Goal: Task Accomplishment & Management: Use online tool/utility

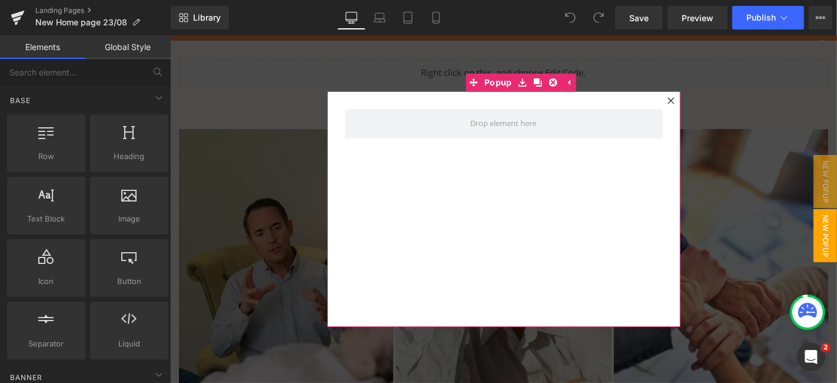
click at [668, 99] on icon at bounding box center [670, 100] width 7 height 7
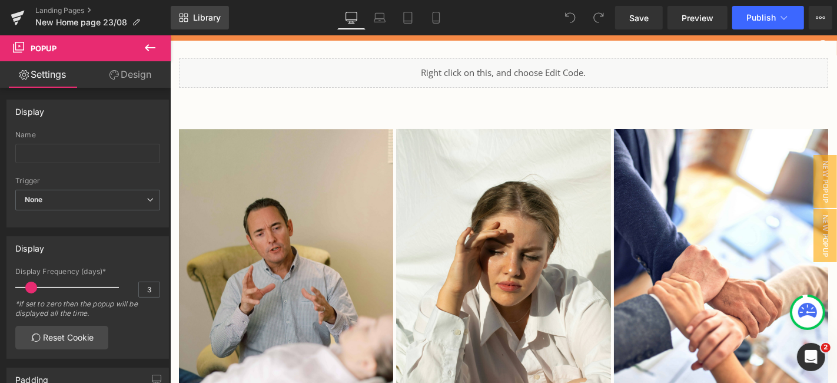
click at [200, 9] on link "Library" at bounding box center [200, 18] width 58 height 24
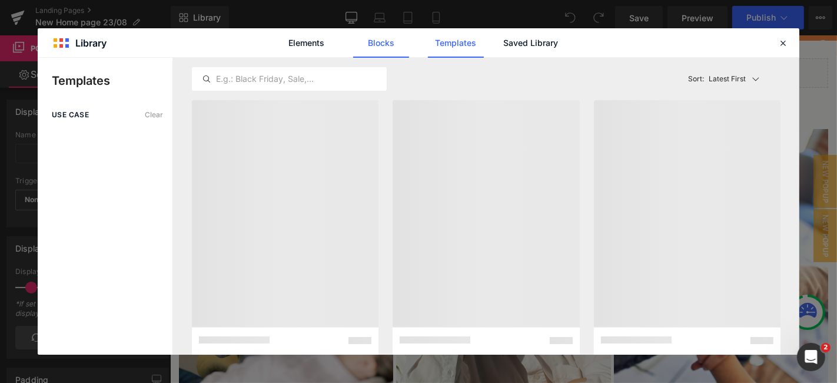
click at [0, 0] on link "Blocks" at bounding box center [0, 0] width 0 height 0
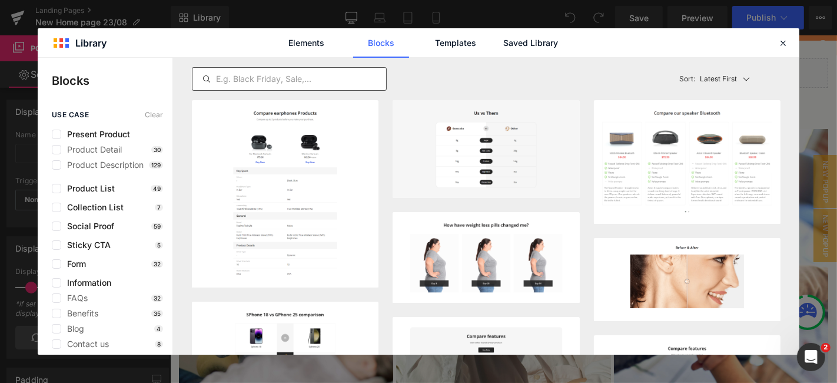
click at [294, 68] on div at bounding box center [289, 79] width 195 height 24
click at [0, 0] on input "text" at bounding box center [0, 0] width 0 height 0
click at [114, 148] on span "Product Detail" at bounding box center [91, 149] width 61 height 9
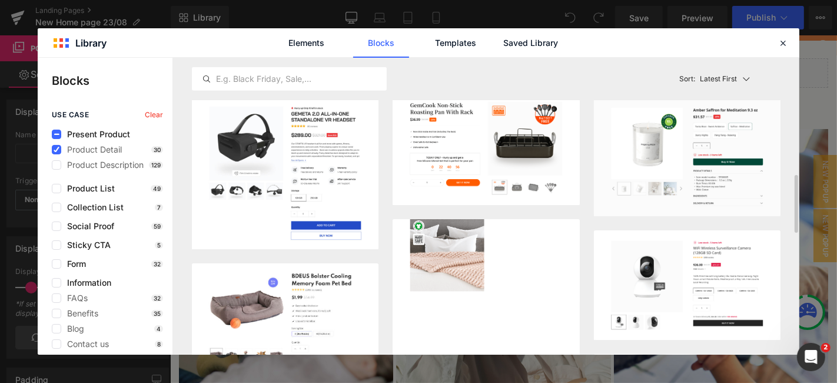
scroll to position [525, 0]
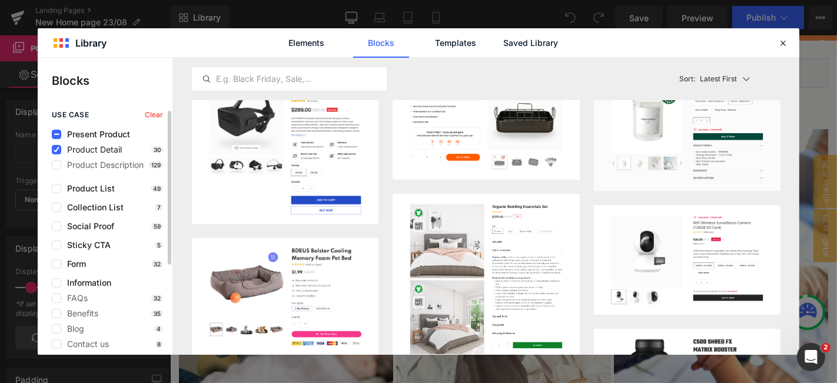
click at [79, 146] on span "Product Detail" at bounding box center [91, 149] width 61 height 9
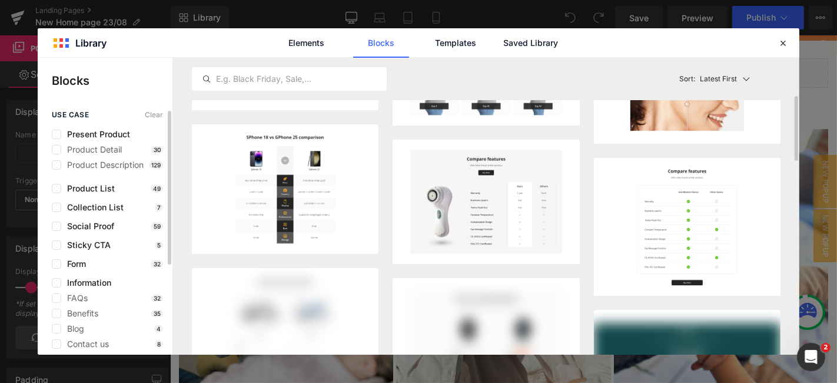
scroll to position [177, 0]
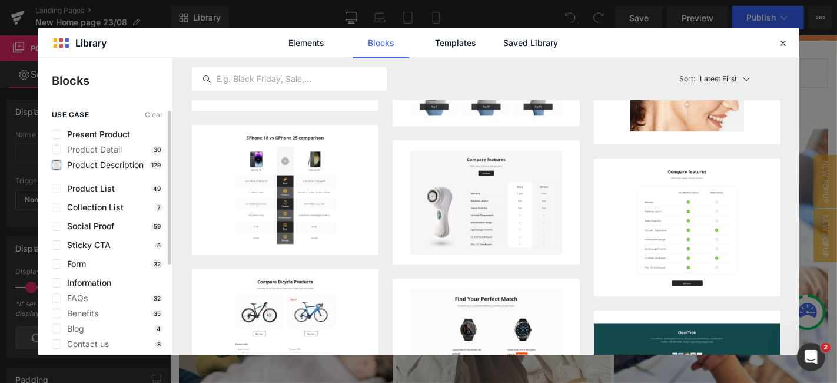
click at [0, 0] on label at bounding box center [0, 0] width 0 height 0
click at [0, 0] on input "checkbox" at bounding box center [0, 0] width 0 height 0
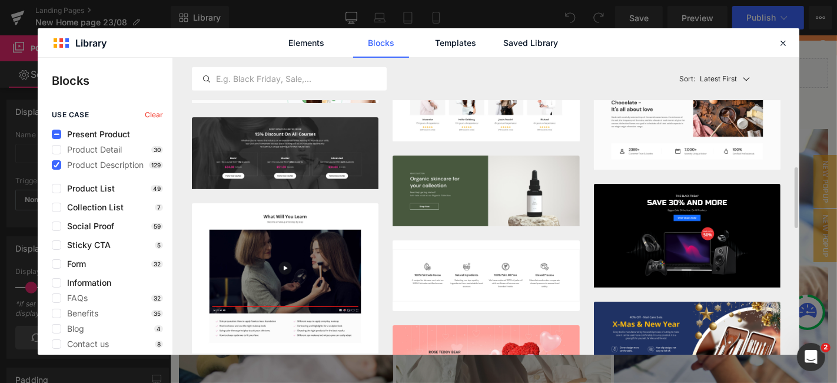
scroll to position [686, 0]
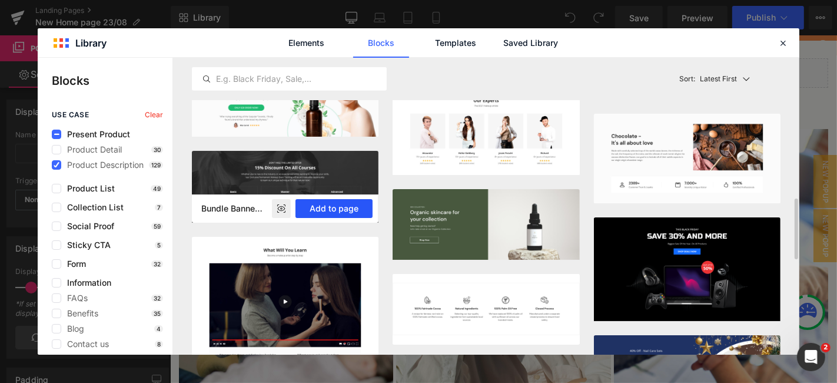
click at [0, 0] on button "Add to page" at bounding box center [0, 0] width 0 height 0
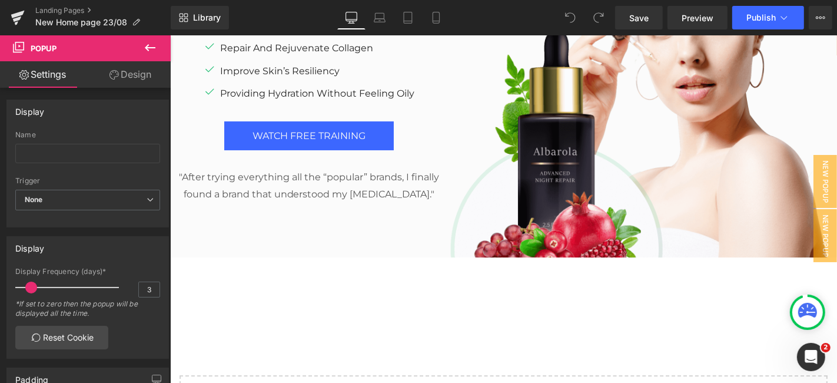
scroll to position [7323, 0]
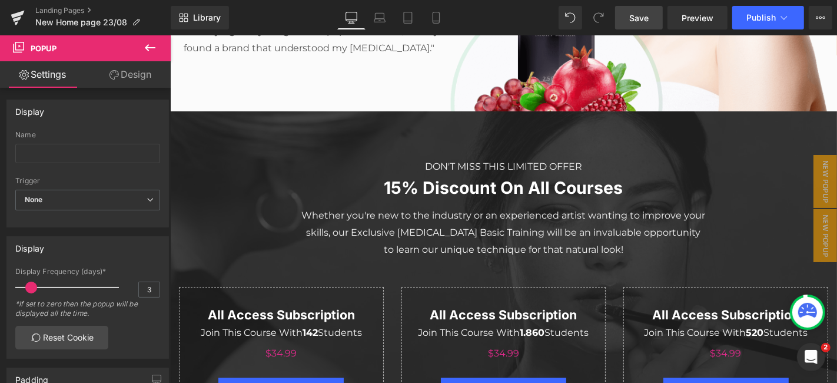
click at [623, 19] on link "Save" at bounding box center [639, 18] width 48 height 24
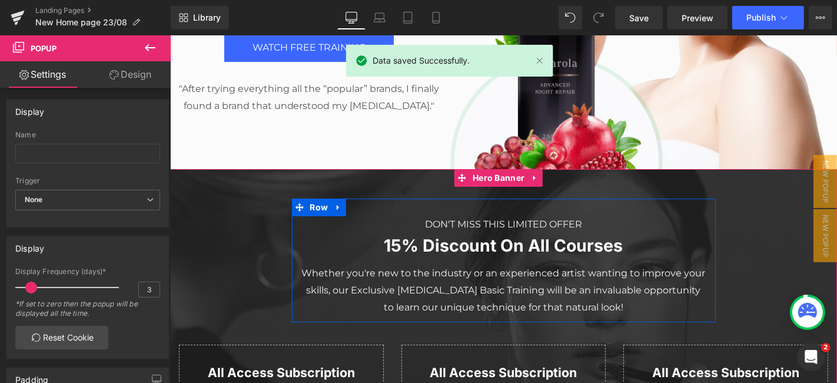
scroll to position [7265, 0]
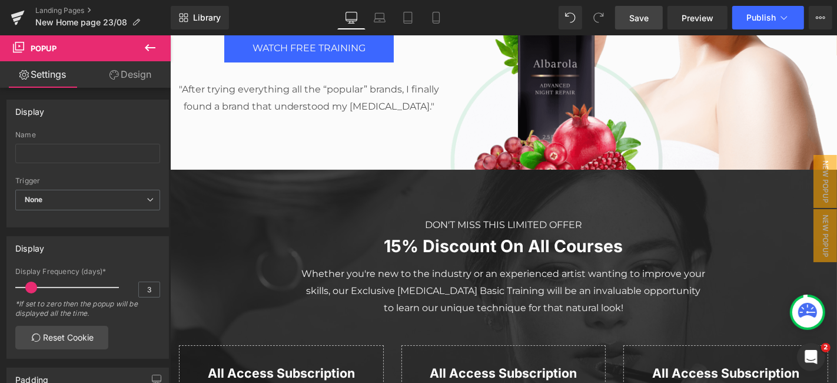
click at [649, 12] on span "Save" at bounding box center [638, 18] width 19 height 12
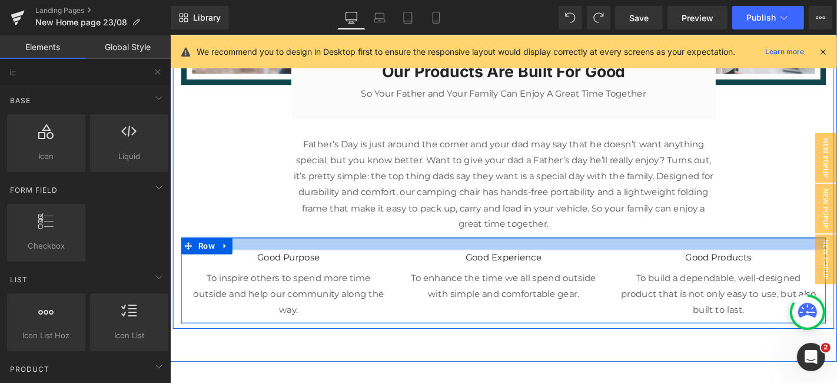
scroll to position [7822, 0]
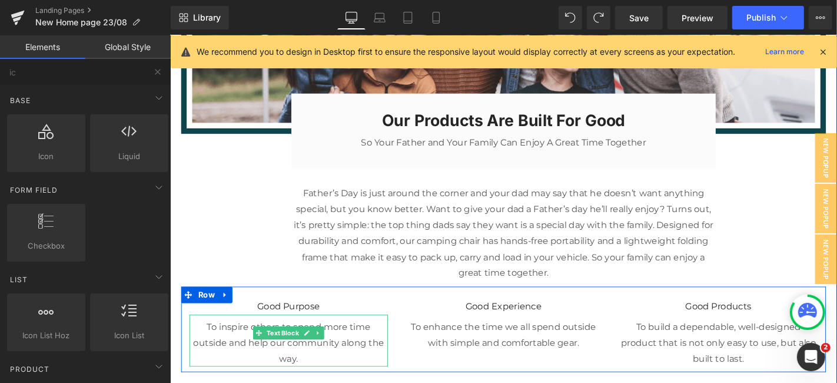
click at [384, 338] on p "To inspire others to spend more time outside and help our community along the w…" at bounding box center [296, 363] width 212 height 51
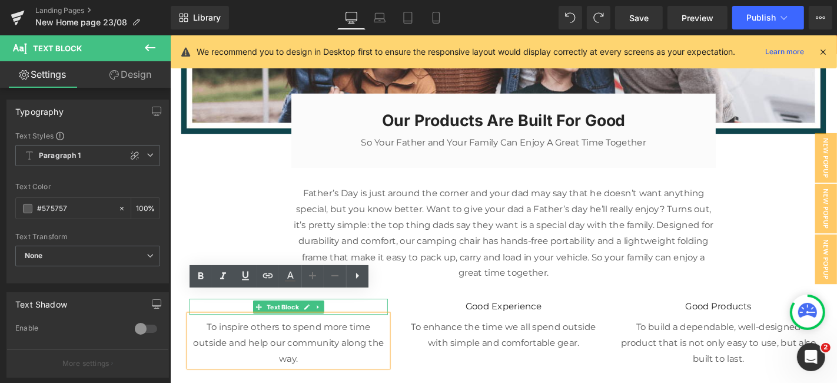
click at [391, 316] on p "Good Purpose" at bounding box center [296, 324] width 212 height 17
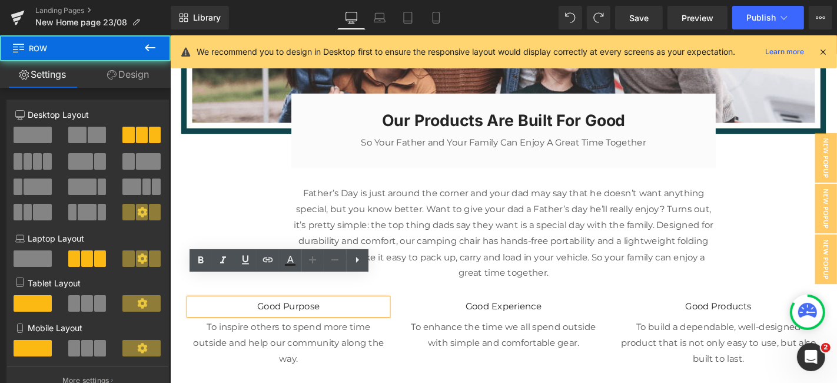
click at [401, 341] on div "Good Purpose Text Block To inspire others to spend more time outside and help o…" at bounding box center [296, 352] width 230 height 72
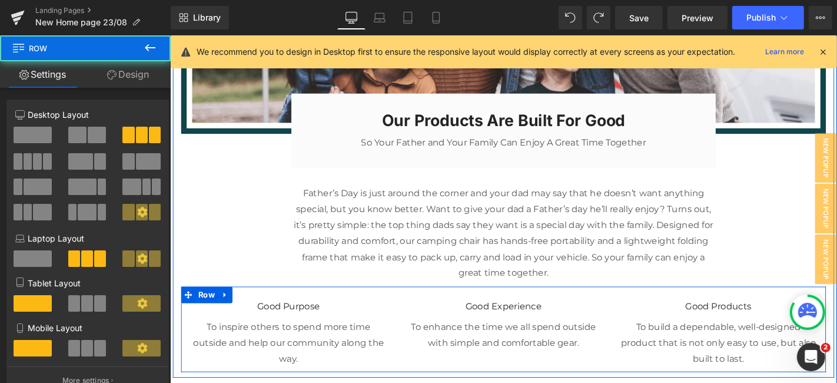
click at [367, 357] on div "Good Purpose Text Block To inspire others to spend more time outside and help o…" at bounding box center [525, 348] width 689 height 91
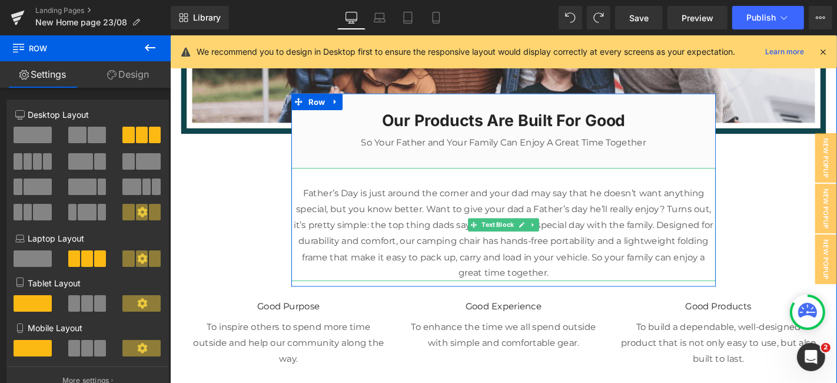
drag, startPoint x: 308, startPoint y: 171, endPoint x: 347, endPoint y: 261, distance: 98.3
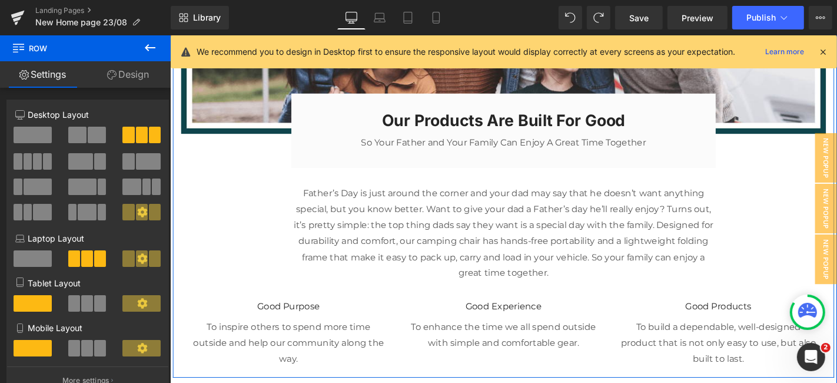
drag, startPoint x: 302, startPoint y: 168, endPoint x: 290, endPoint y: 220, distance: 52.7
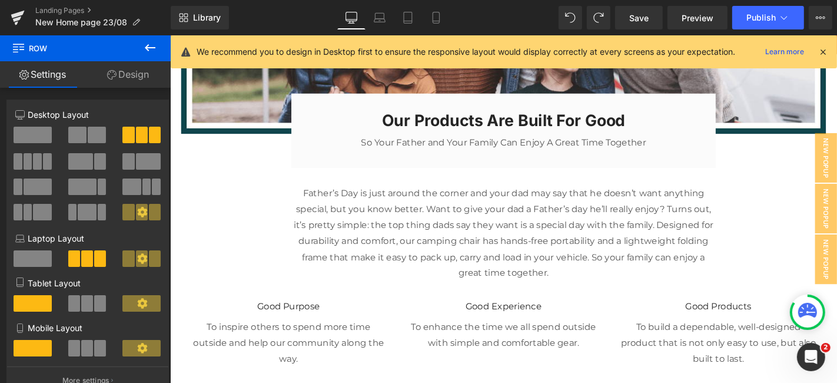
click at [146, 54] on icon at bounding box center [150, 48] width 14 height 14
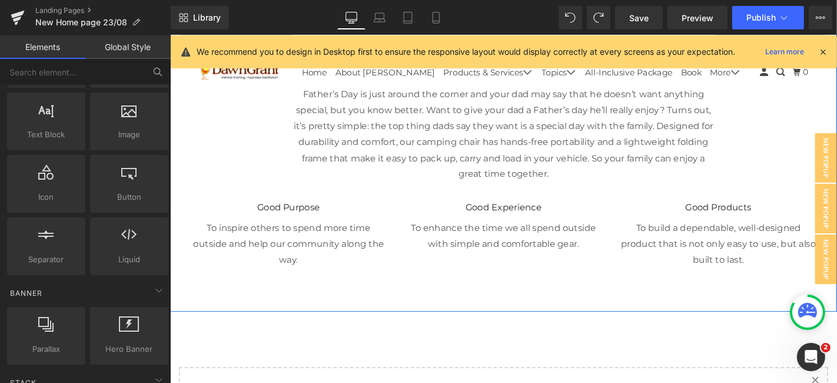
scroll to position [8019, 0]
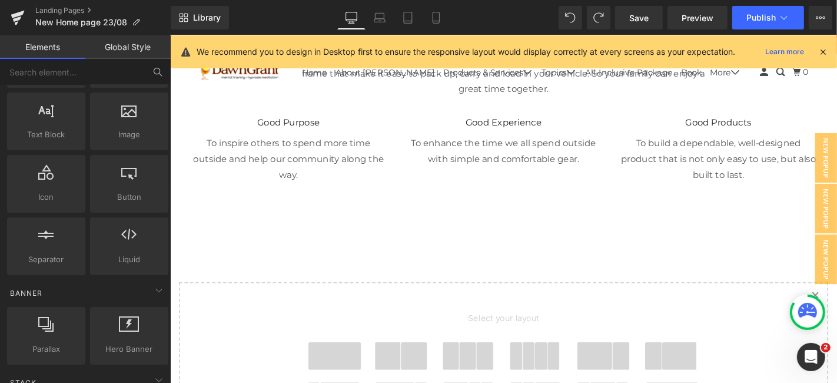
click at [484, 362] on span at bounding box center [488, 376] width 18 height 29
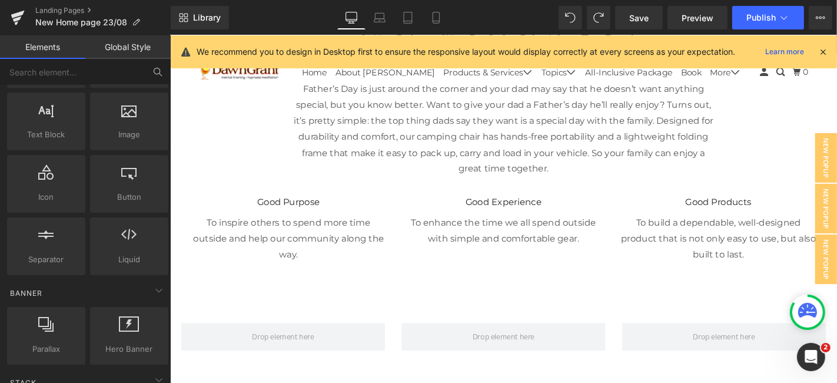
scroll to position [7934, 0]
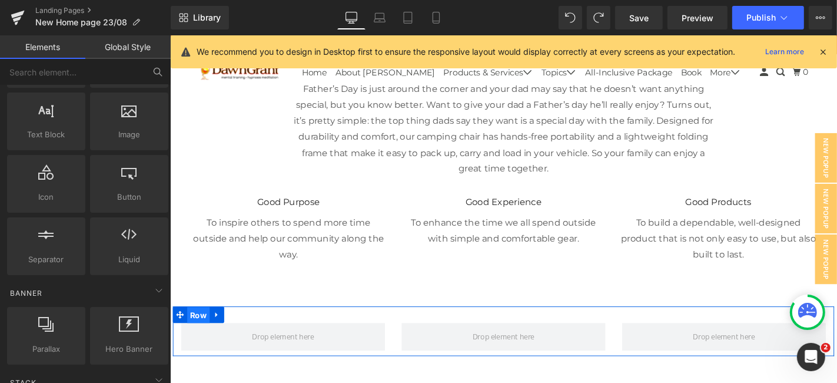
click at [201, 325] on span "Row" at bounding box center [200, 334] width 24 height 18
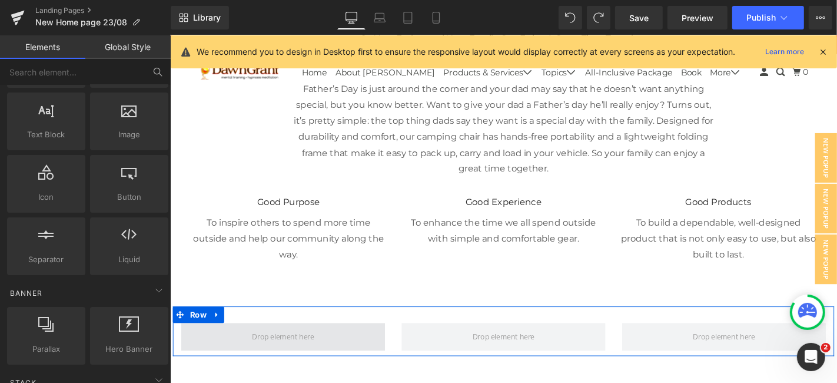
click at [259, 346] on span at bounding box center [290, 357] width 74 height 22
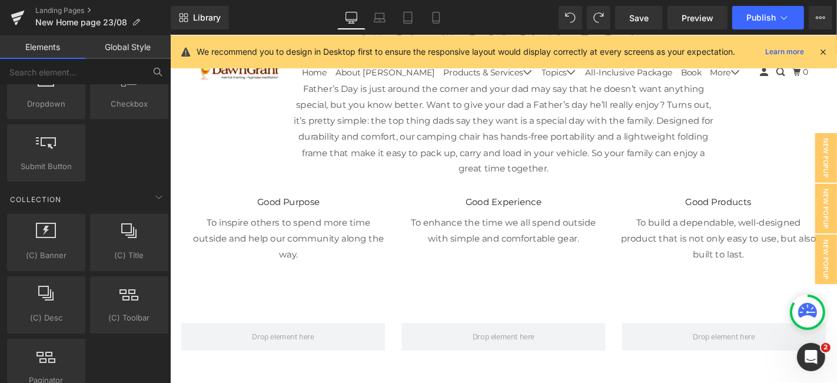
scroll to position [1794, 0]
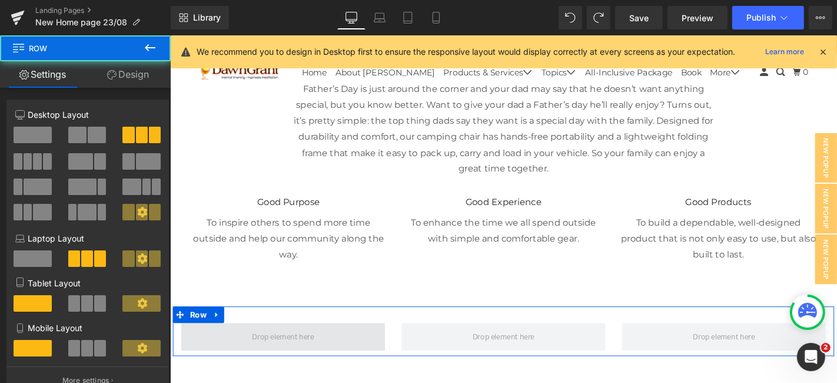
click at [227, 342] on span at bounding box center [290, 356] width 218 height 29
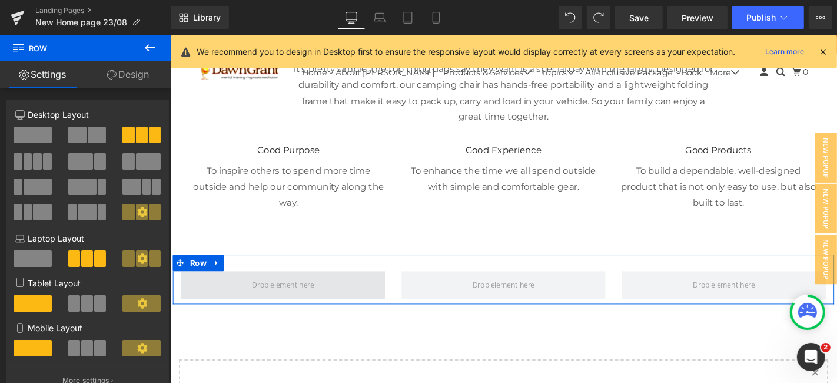
scroll to position [7990, 0]
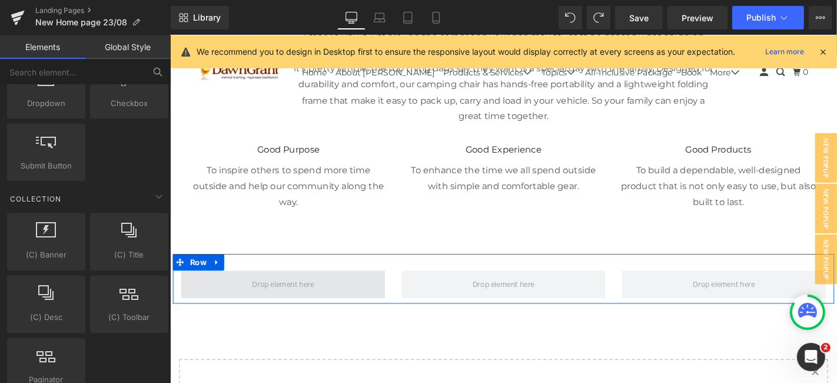
click at [288, 290] on span at bounding box center [290, 301] width 74 height 22
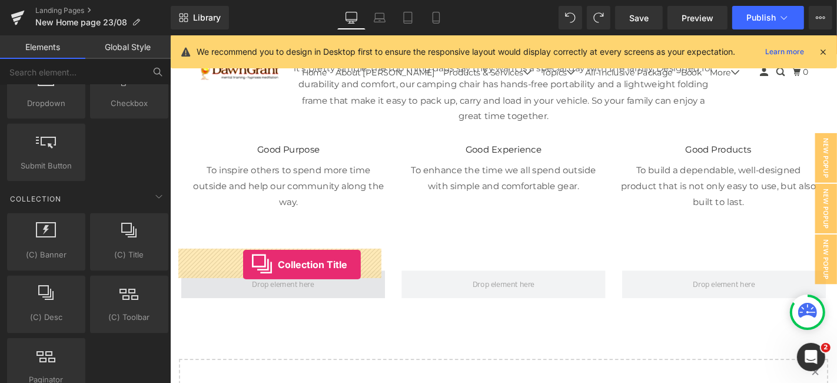
drag, startPoint x: 289, startPoint y: 258, endPoint x: 247, endPoint y: 280, distance: 46.9
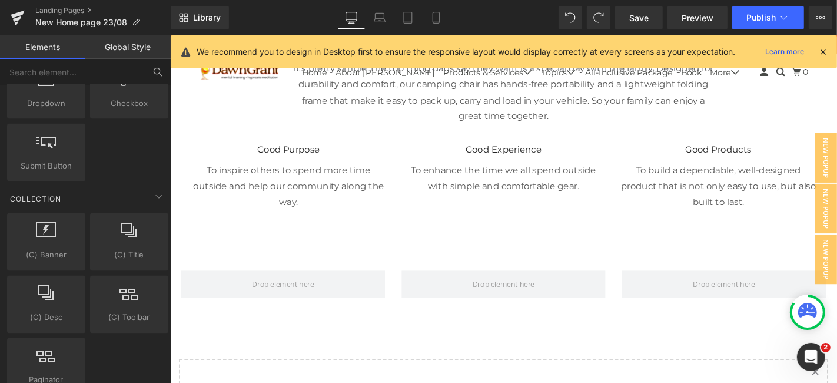
drag, startPoint x: 57, startPoint y: 223, endPoint x: 165, endPoint y: 236, distance: 109.7
click at [165, 236] on div "(C) Banner collections, banners, images, photos (C) Title collections, titles, …" at bounding box center [88, 304] width 166 height 187
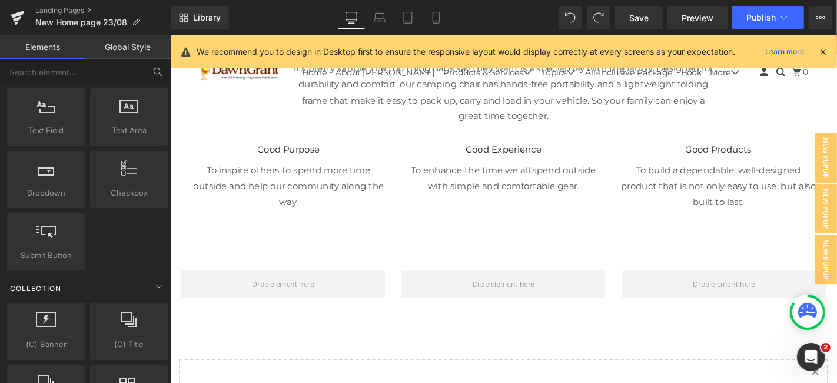
scroll to position [1645, 0]
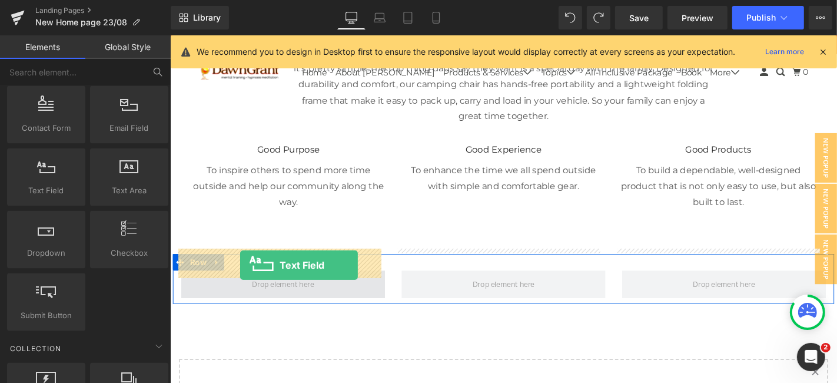
drag, startPoint x: 218, startPoint y: 201, endPoint x: 244, endPoint y: 279, distance: 82.5
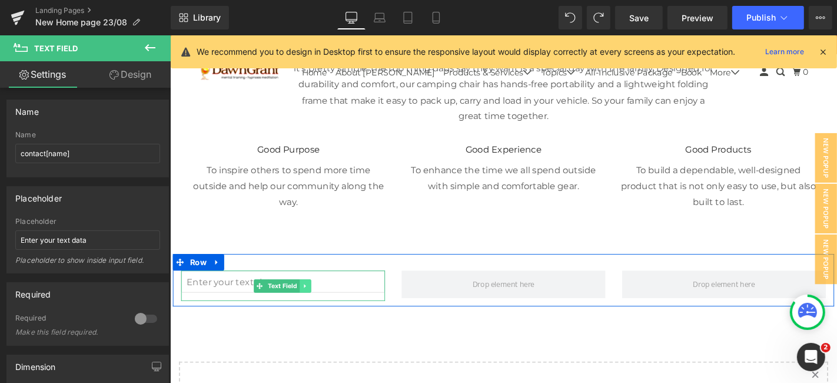
click at [308, 295] on link at bounding box center [314, 302] width 12 height 14
drag, startPoint x: 307, startPoint y: 275, endPoint x: 401, endPoint y: 274, distance: 94.2
click at [401, 286] on div "Text Field" at bounding box center [289, 302] width 235 height 32
click at [302, 295] on link at bounding box center [308, 302] width 12 height 14
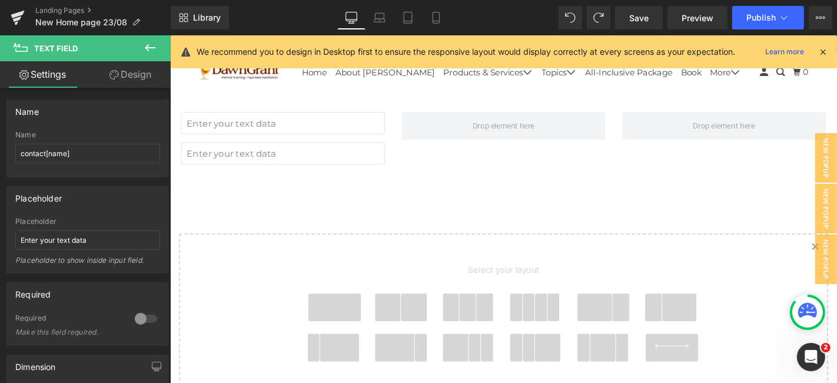
click at [290, 274] on div "Select your layout" at bounding box center [525, 336] width 471 height 178
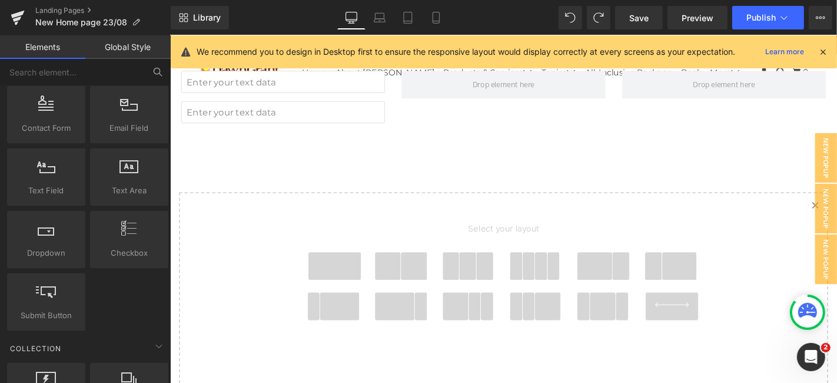
click at [290, 273] on div "Select your layout" at bounding box center [525, 292] width 471 height 178
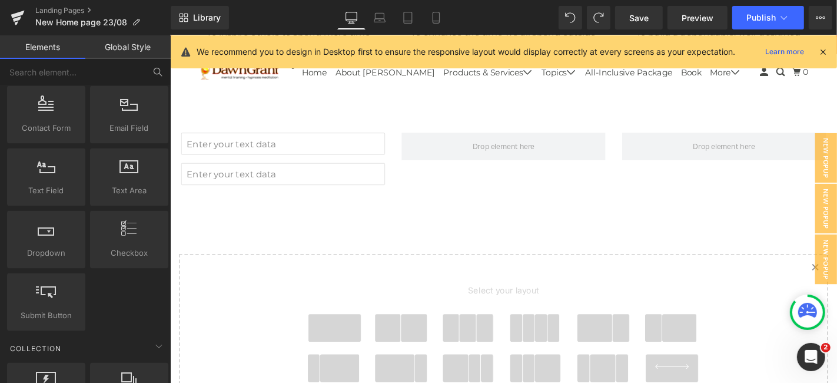
scroll to position [8127, 0]
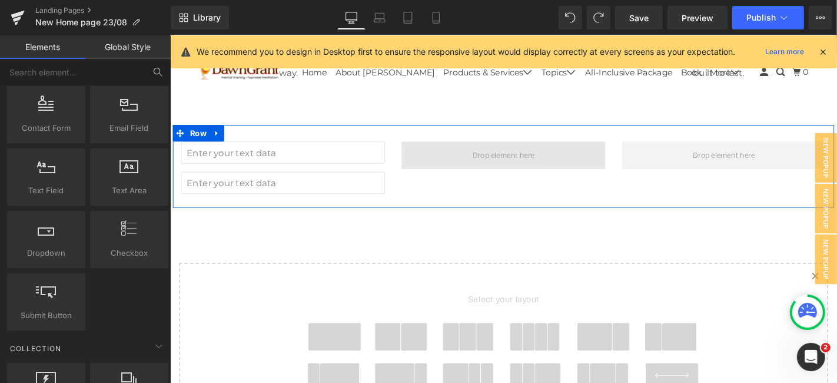
drag, startPoint x: 307, startPoint y: 170, endPoint x: 449, endPoint y: 138, distance: 145.3
click at [449, 138] on div "Text Field Text Field Row" at bounding box center [525, 175] width 706 height 88
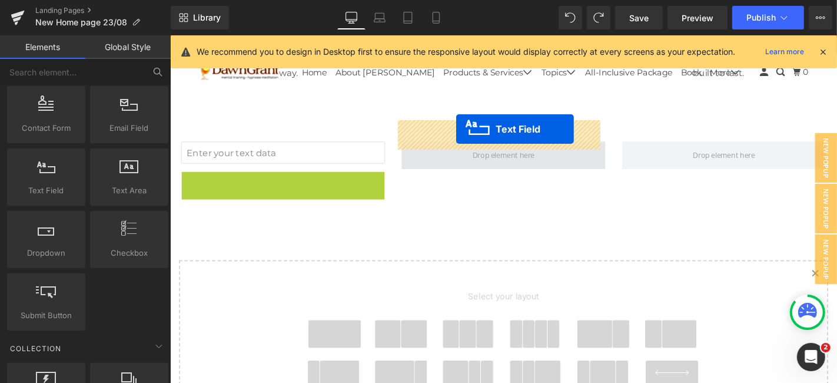
drag, startPoint x: 277, startPoint y: 173, endPoint x: 474, endPoint y: 141, distance: 199.8
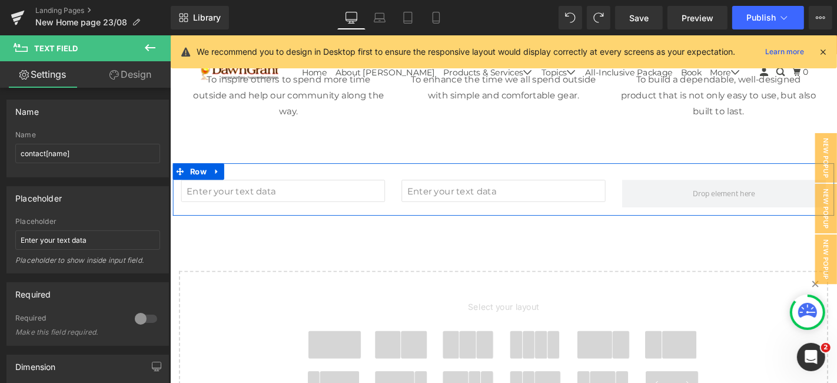
scroll to position [8081, 0]
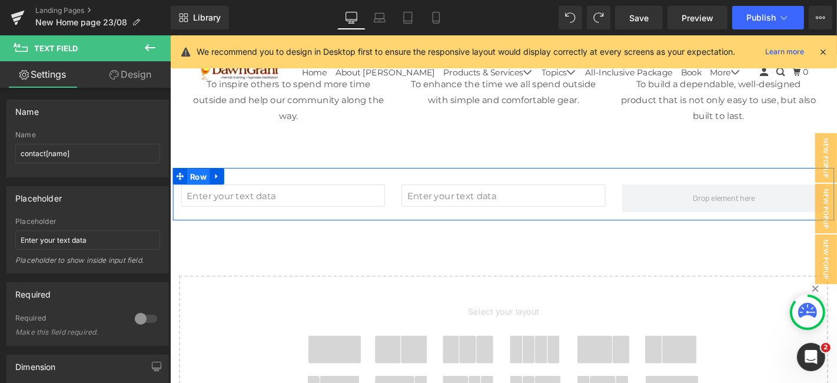
click at [193, 177] on span "Row" at bounding box center [200, 186] width 24 height 18
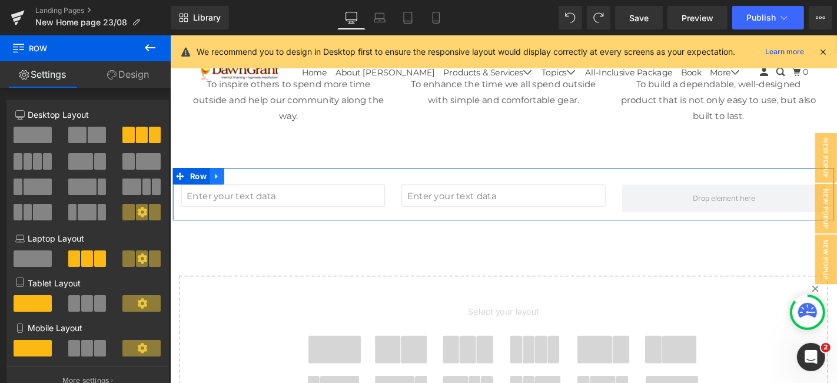
click at [220, 181] on icon at bounding box center [219, 185] width 8 height 9
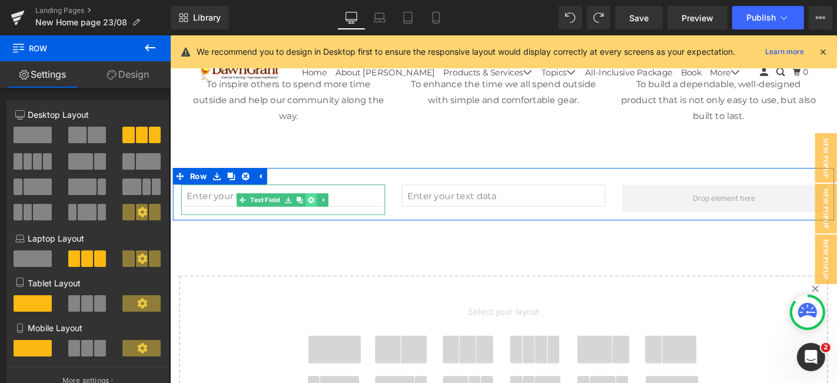
click at [320, 207] on icon at bounding box center [320, 210] width 6 height 6
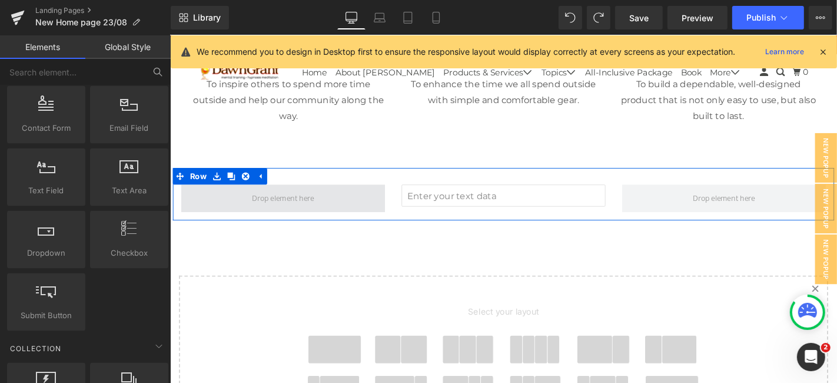
click at [320, 198] on span at bounding box center [290, 209] width 74 height 22
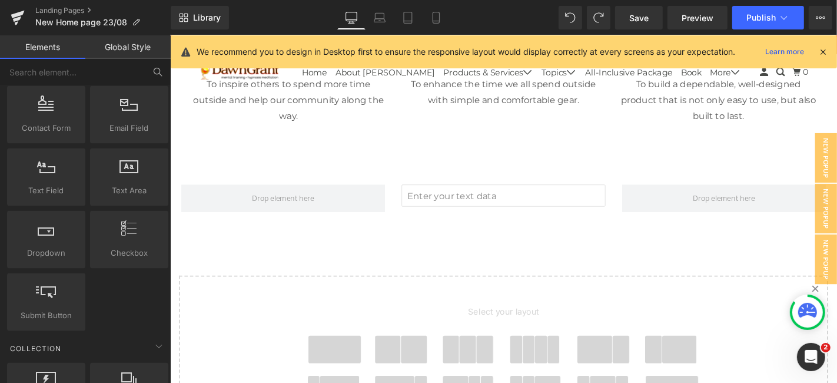
click at [343, 356] on span at bounding box center [345, 370] width 57 height 29
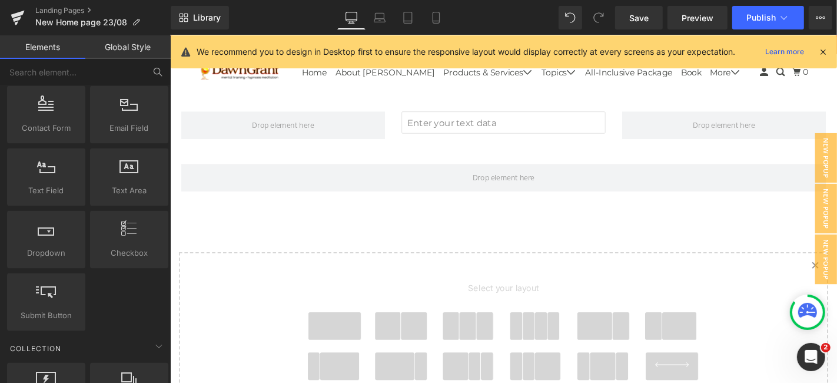
scroll to position [8159, 0]
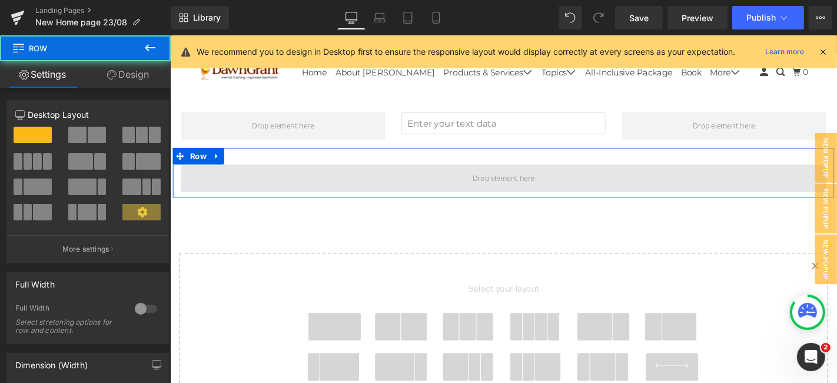
click at [439, 172] on span at bounding box center [525, 186] width 689 height 29
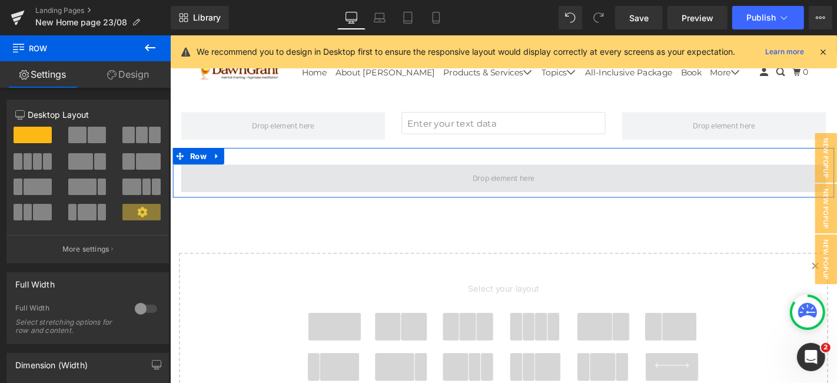
drag, startPoint x: 312, startPoint y: 171, endPoint x: 269, endPoint y: 153, distance: 46.7
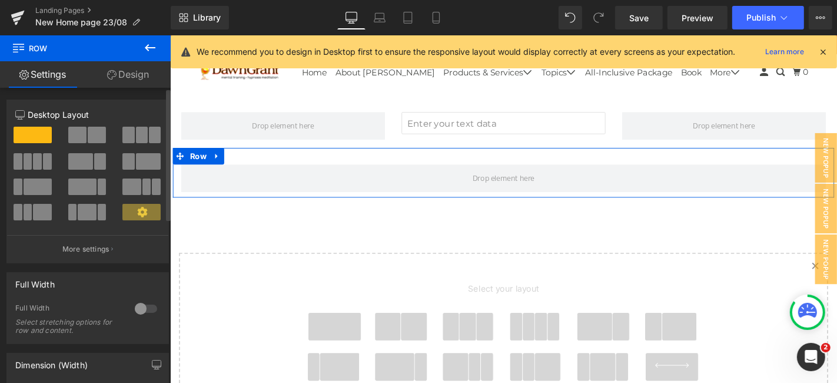
drag, startPoint x: 122, startPoint y: 123, endPoint x: 128, endPoint y: 132, distance: 10.3
click at [128, 132] on div at bounding box center [87, 178] width 145 height 114
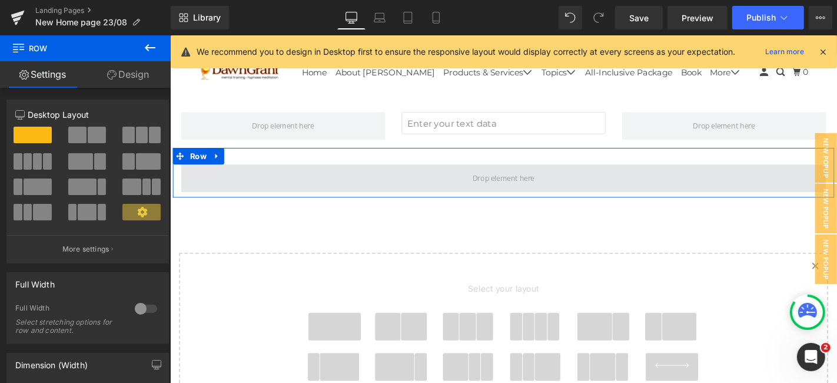
drag, startPoint x: 297, startPoint y: 167, endPoint x: 222, endPoint y: 158, distance: 75.9
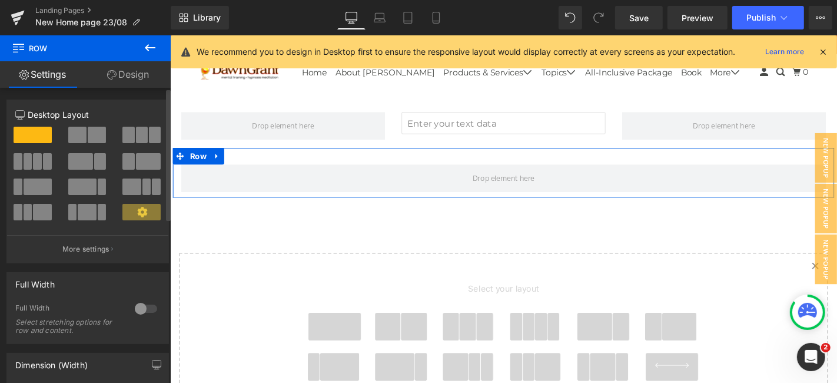
drag, startPoint x: 125, startPoint y: 134, endPoint x: 135, endPoint y: 134, distance: 9.4
click at [135, 134] on button at bounding box center [141, 135] width 39 height 16
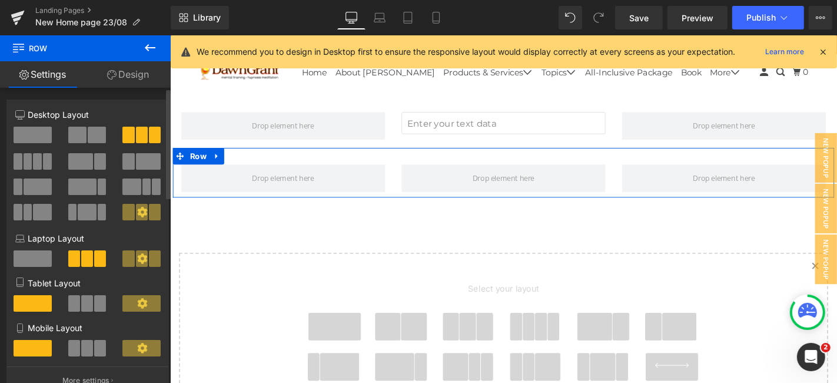
click at [136, 134] on span at bounding box center [142, 135] width 12 height 16
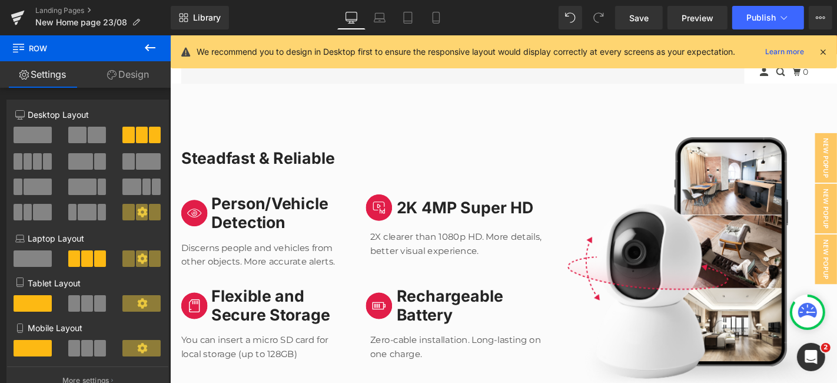
scroll to position [6492, 0]
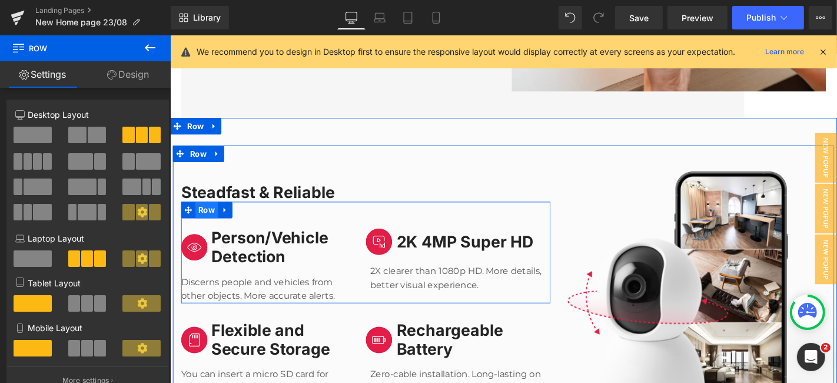
click at [200, 213] on span "Row" at bounding box center [209, 222] width 24 height 18
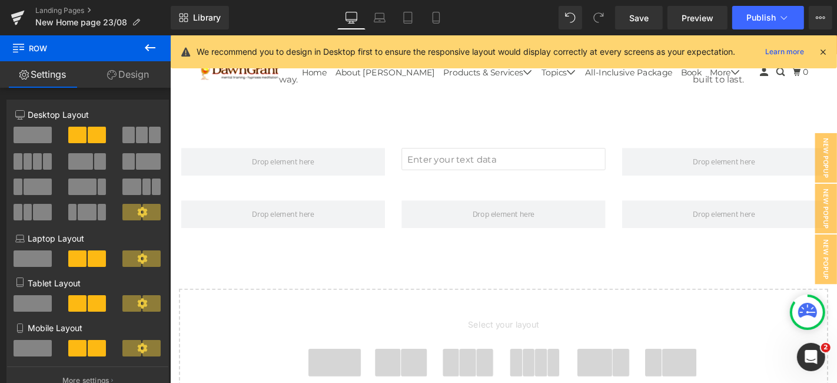
scroll to position [8087, 0]
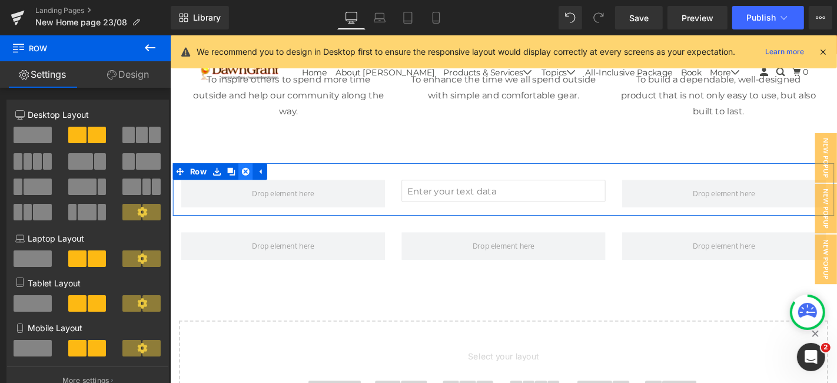
click at [246, 176] on icon at bounding box center [250, 180] width 8 height 8
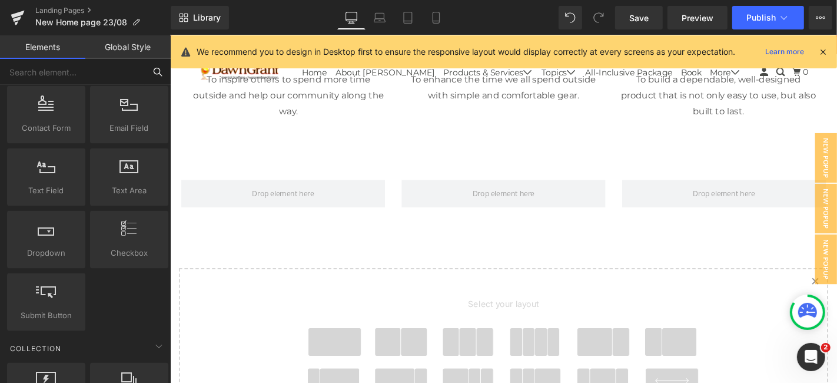
click at [99, 69] on input "text" at bounding box center [72, 72] width 145 height 26
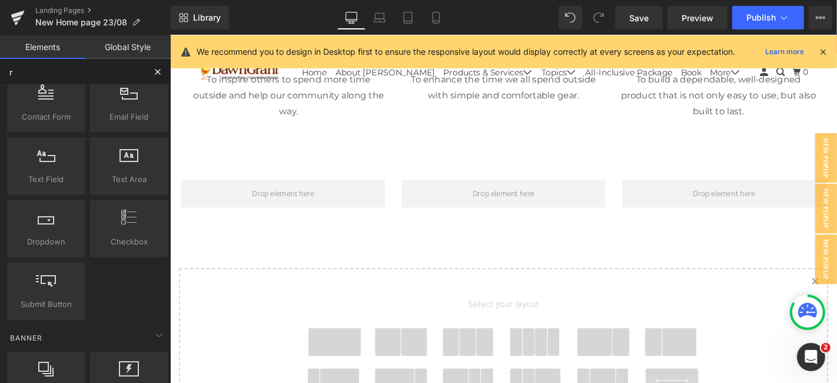
type input "ro"
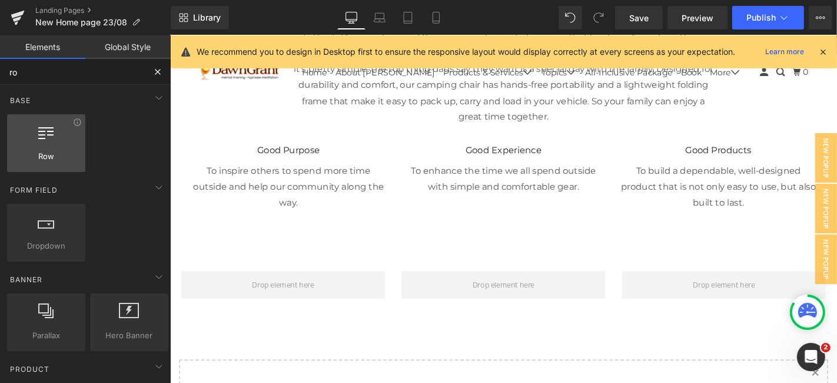
scroll to position [0, 0]
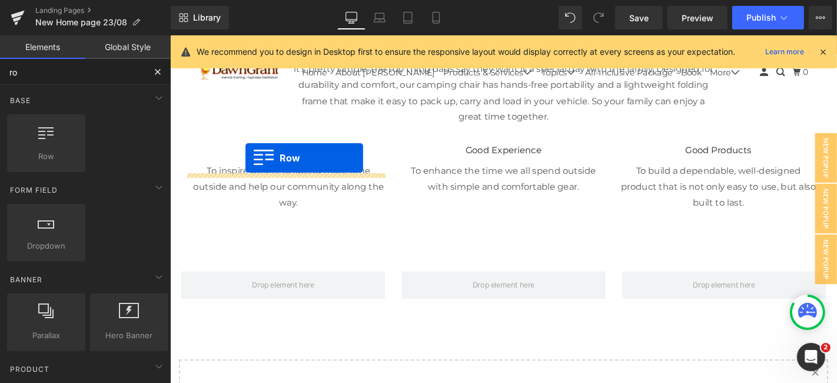
drag, startPoint x: 218, startPoint y: 168, endPoint x: 250, endPoint y: 165, distance: 31.4
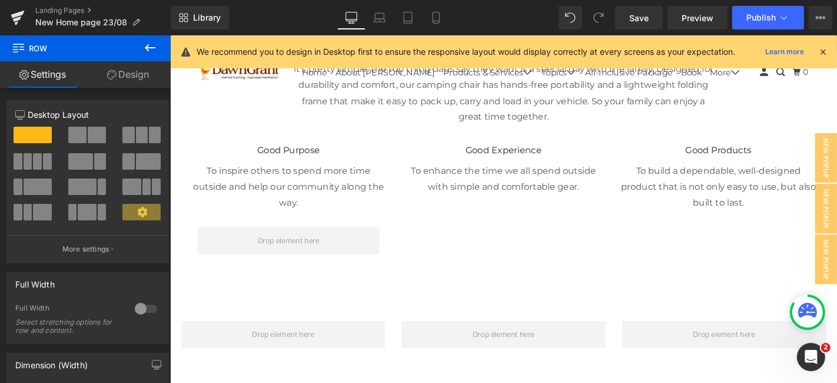
click at [142, 46] on button at bounding box center [150, 48] width 41 height 26
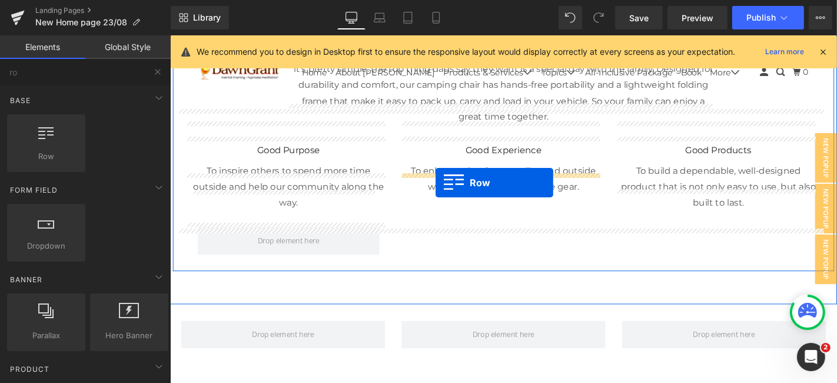
drag, startPoint x: 221, startPoint y: 170, endPoint x: 453, endPoint y: 192, distance: 233.0
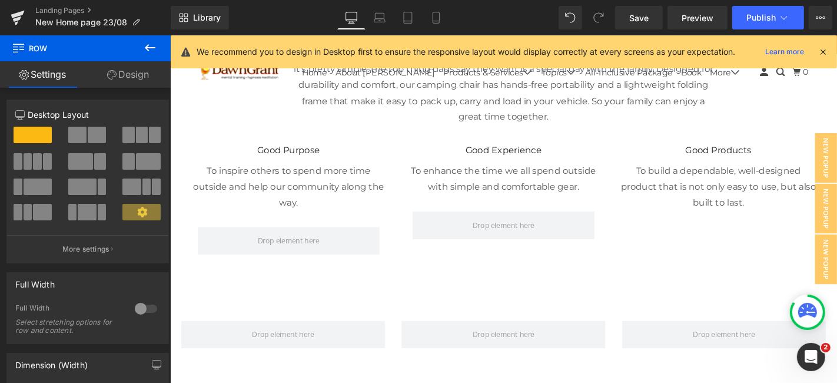
click at [142, 41] on button at bounding box center [150, 48] width 41 height 26
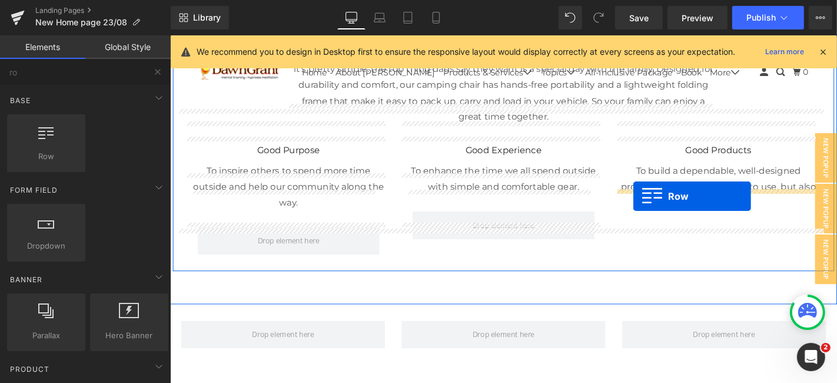
drag, startPoint x: 213, startPoint y: 175, endPoint x: 664, endPoint y: 206, distance: 452.6
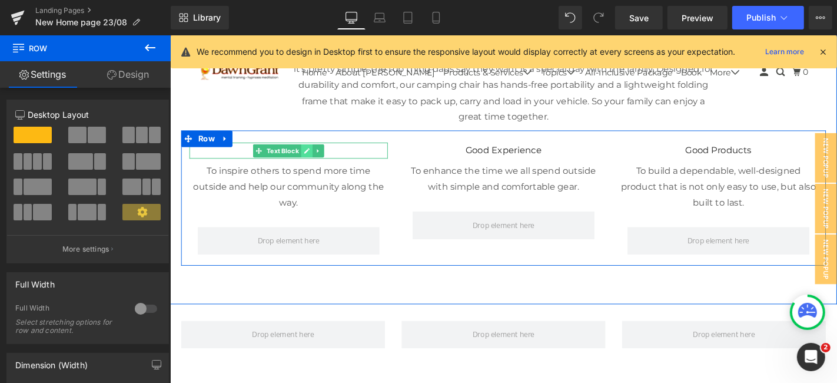
click at [310, 151] on link at bounding box center [316, 158] width 12 height 14
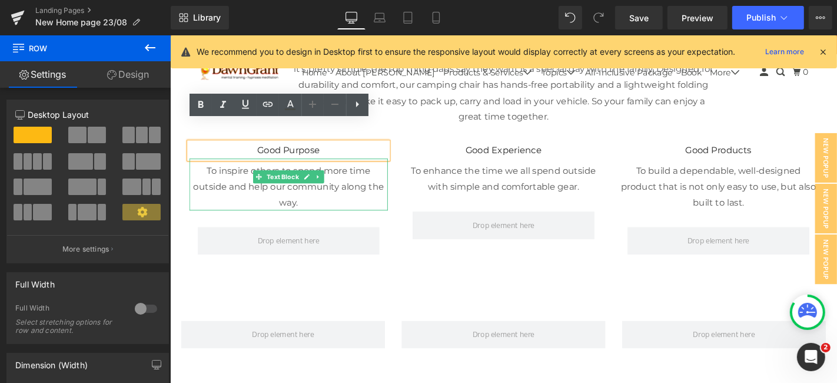
click at [340, 171] on p "To inspire others to spend more time outside and help our community along the w…" at bounding box center [296, 196] width 212 height 51
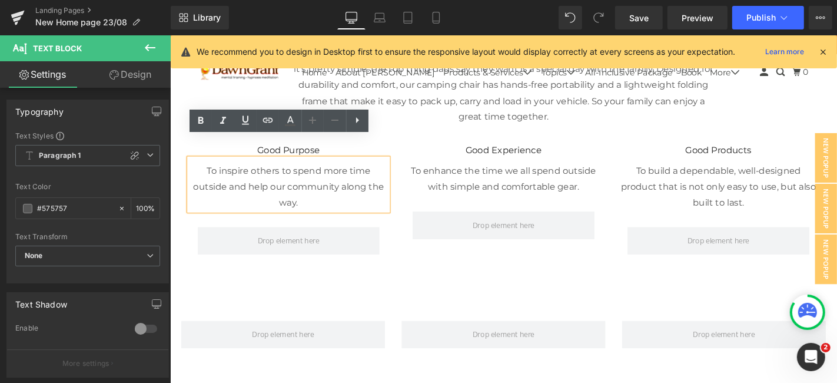
click at [391, 137] on div "Good Purpose Text Block To inspire others to spend more time outside and help o…" at bounding box center [525, 209] width 689 height 144
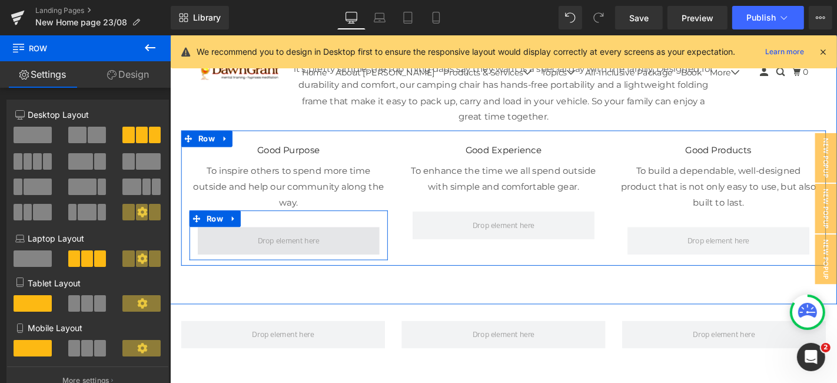
drag, startPoint x: 309, startPoint y: 135, endPoint x: 265, endPoint y: 215, distance: 91.1
click at [265, 215] on div "Good Purpose Text Block To inspire others to spend more time outside and help o…" at bounding box center [296, 212] width 230 height 125
drag, startPoint x: 308, startPoint y: 134, endPoint x: 231, endPoint y: 210, distance: 108.6
click at [231, 210] on div "Good Purpose Text Block To inspire others to spend more time outside and help o…" at bounding box center [296, 212] width 230 height 125
drag, startPoint x: 323, startPoint y: 131, endPoint x: 235, endPoint y: 209, distance: 117.2
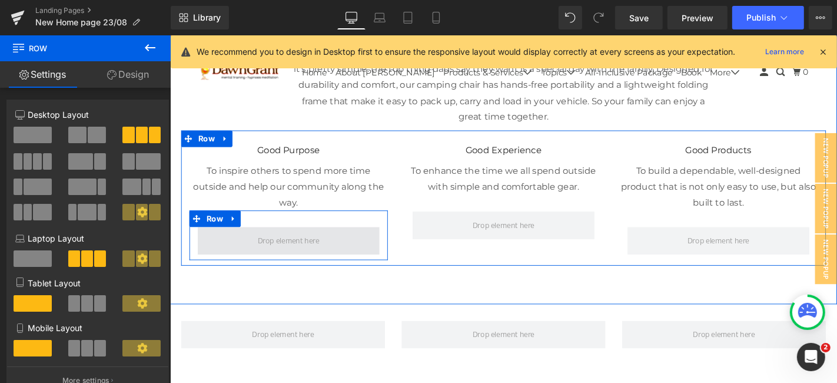
click at [235, 209] on div "Good Purpose Text Block To inspire others to spend more time outside and help o…" at bounding box center [296, 212] width 230 height 125
drag, startPoint x: 288, startPoint y: 144, endPoint x: 248, endPoint y: 208, distance: 75.1
click at [248, 208] on div "Good Purpose Text Block To inspire others to spend more time outside and help o…" at bounding box center [296, 212] width 230 height 125
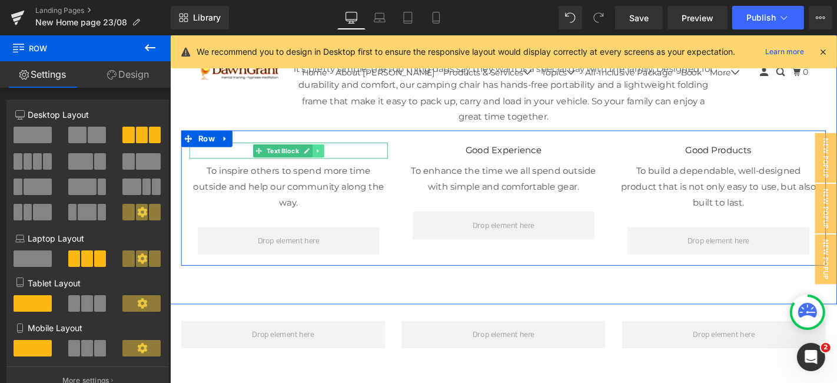
click at [324, 155] on icon at bounding box center [327, 158] width 6 height 7
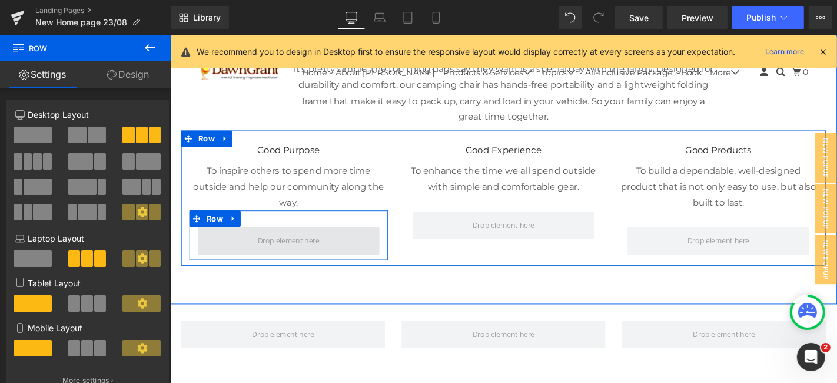
drag, startPoint x: 314, startPoint y: 134, endPoint x: 247, endPoint y: 215, distance: 105.8
click at [247, 215] on div "Good Purpose Text Block To inspire others to spend more time outside and help o…" at bounding box center [296, 212] width 230 height 125
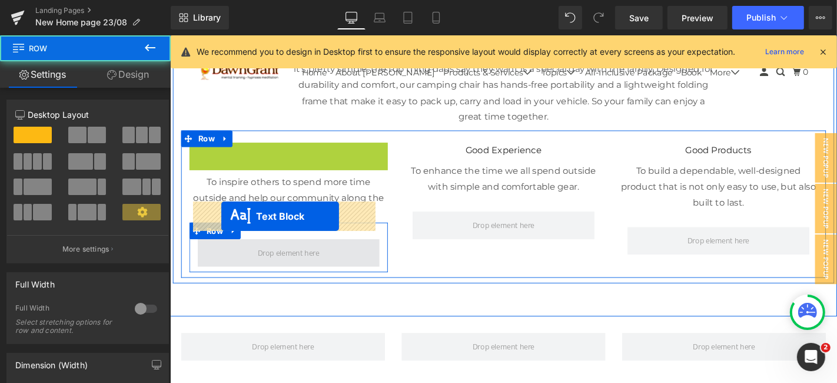
click at [224, 253] on span at bounding box center [296, 267] width 194 height 29
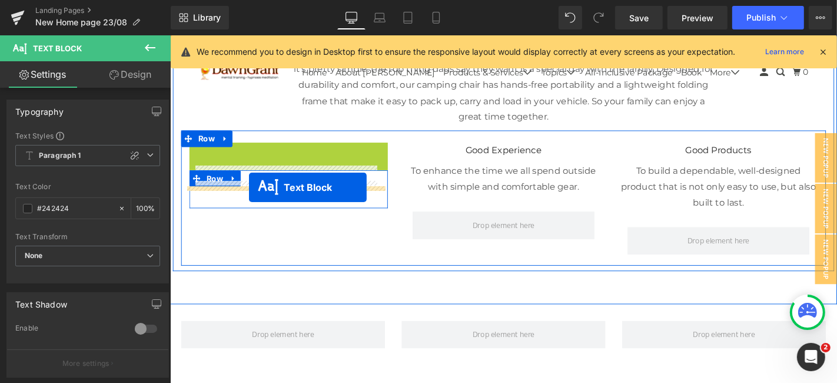
drag, startPoint x: 288, startPoint y: 145, endPoint x: 254, endPoint y: 201, distance: 65.8
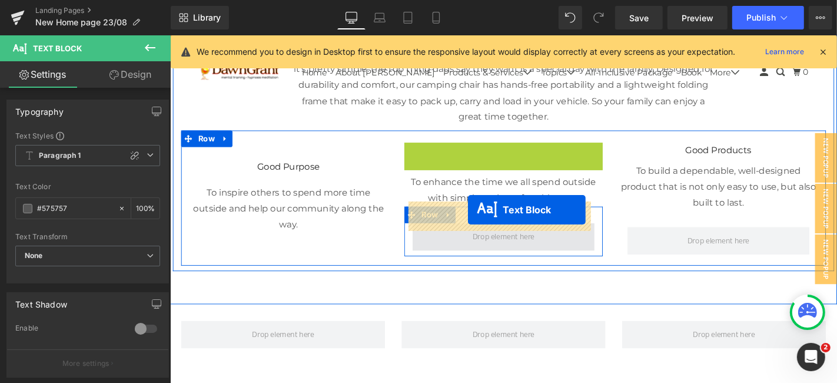
drag, startPoint x: 516, startPoint y: 131, endPoint x: 487, endPoint y: 221, distance: 94.6
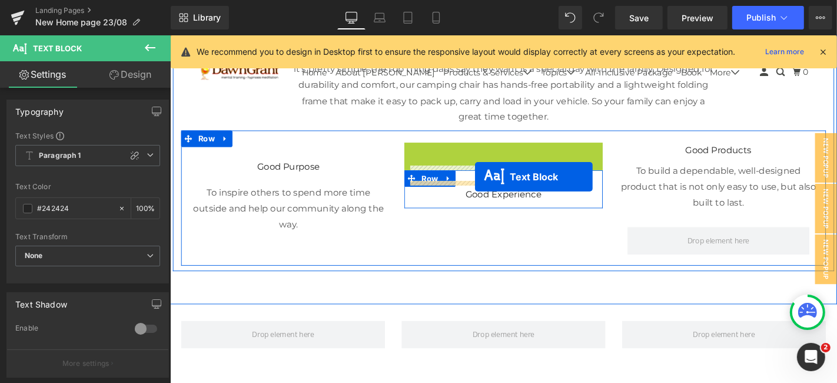
drag, startPoint x: 513, startPoint y: 147, endPoint x: 495, endPoint y: 185, distance: 41.6
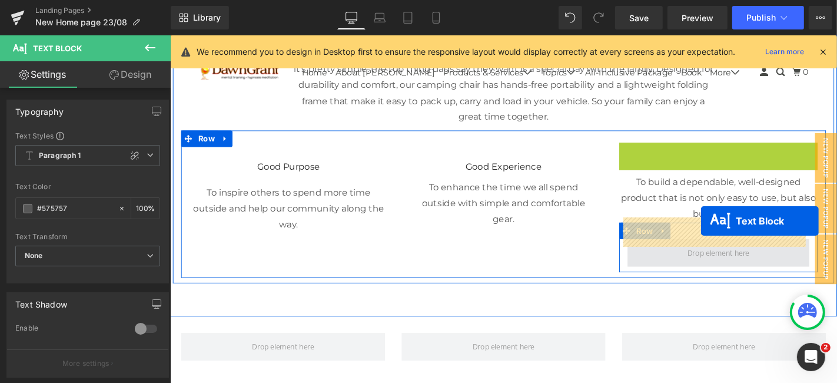
drag, startPoint x: 746, startPoint y: 135, endPoint x: 736, endPoint y: 233, distance: 98.8
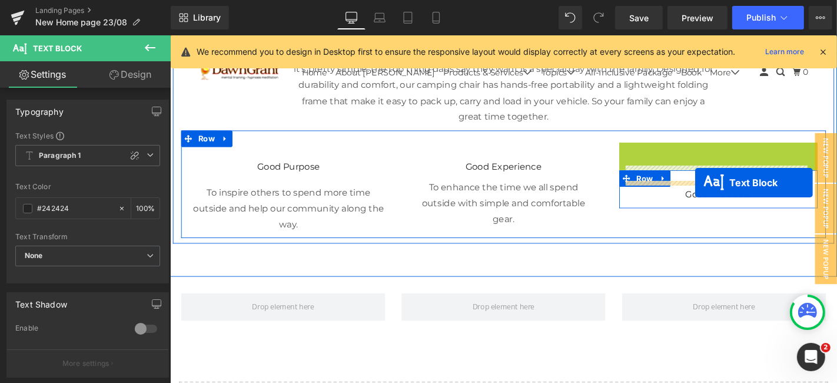
drag, startPoint x: 744, startPoint y: 156, endPoint x: 730, endPoint y: 192, distance: 38.4
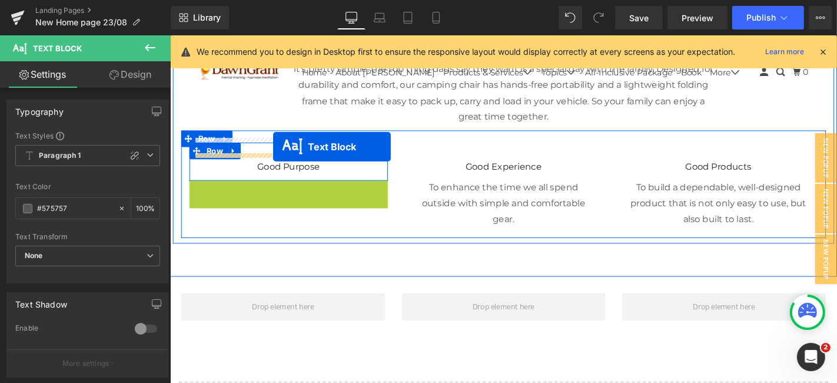
drag, startPoint x: 284, startPoint y: 181, endPoint x: 280, endPoint y: 155, distance: 26.3
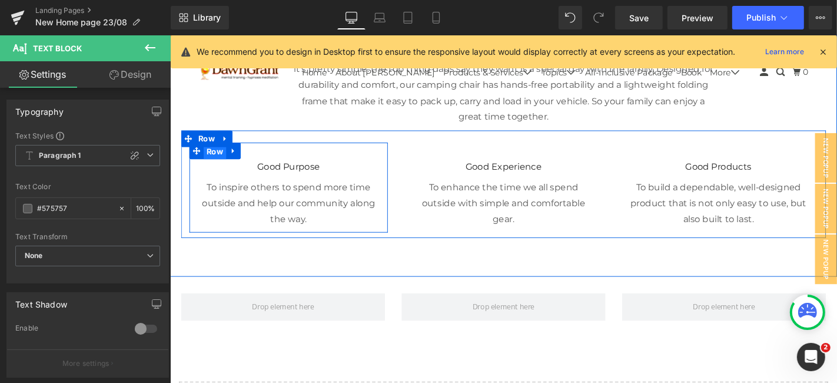
click at [210, 150] on span "Row" at bounding box center [217, 159] width 24 height 18
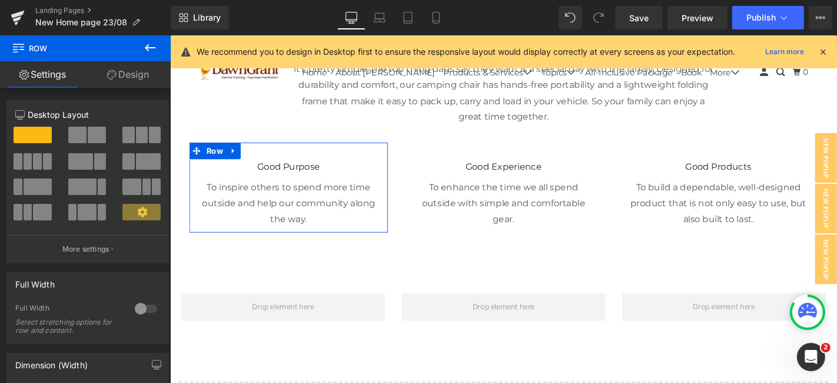
click at [119, 67] on link "Design" at bounding box center [127, 74] width 85 height 26
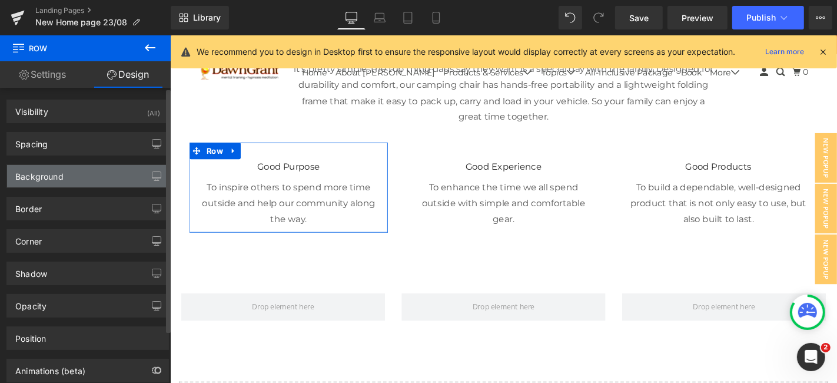
click at [72, 178] on div "Background" at bounding box center [87, 176] width 161 height 22
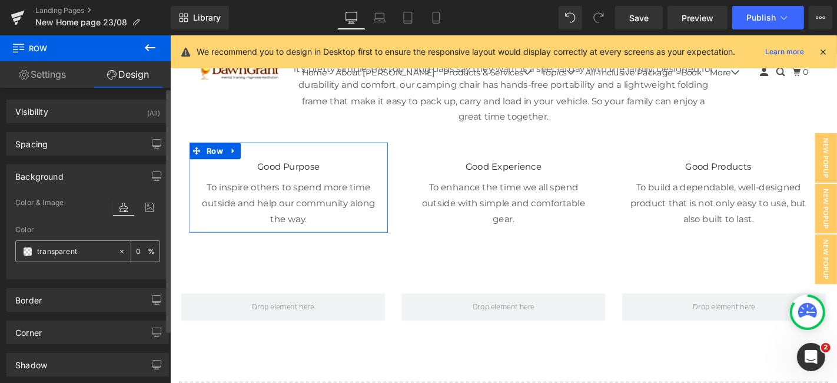
click at [24, 247] on span at bounding box center [27, 251] width 9 height 9
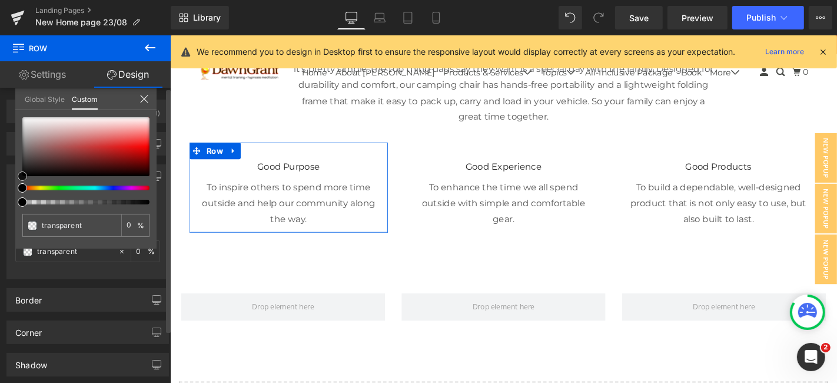
type input "#0b0808"
type input "100"
type input "#0b0808"
type input "100"
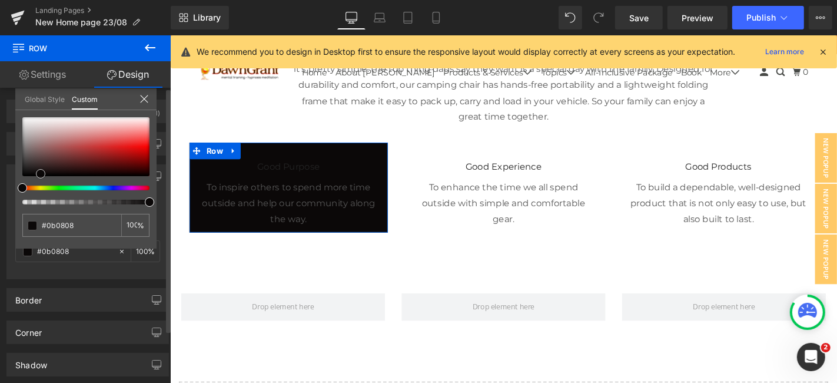
type input "#171111"
type input "#201717"
type input "#221a1a"
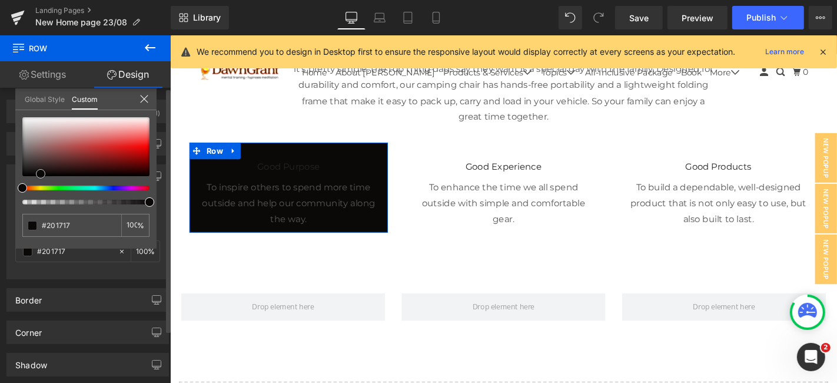
type input "#221a1a"
type input "#251c1c"
type input "#281e1e"
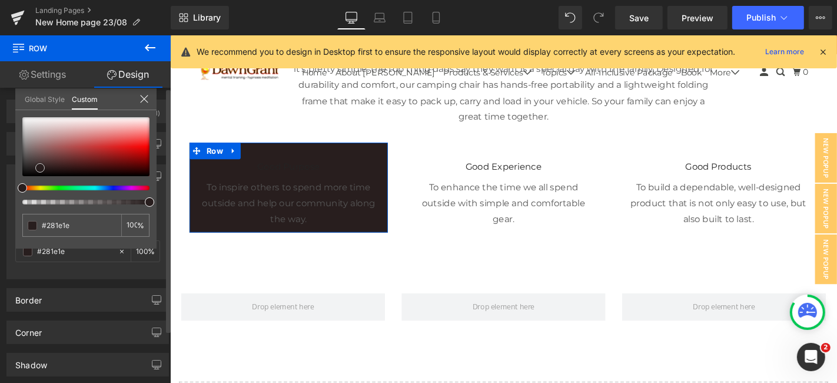
type input "#372929"
type input "#4b3939"
type input "#574141"
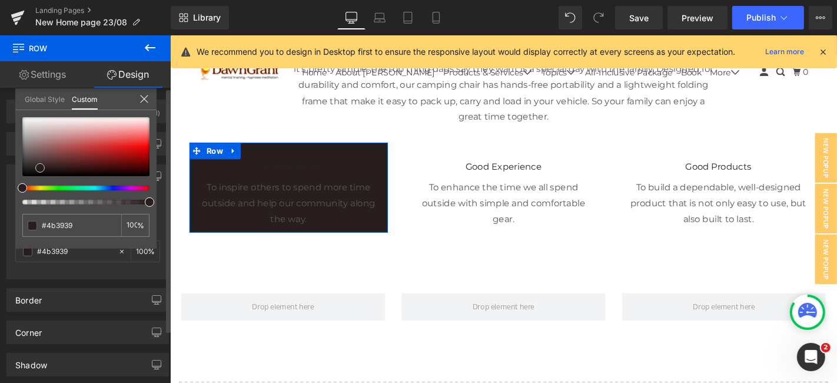
type input "#574141"
type input "#624a4a"
type input "#735858"
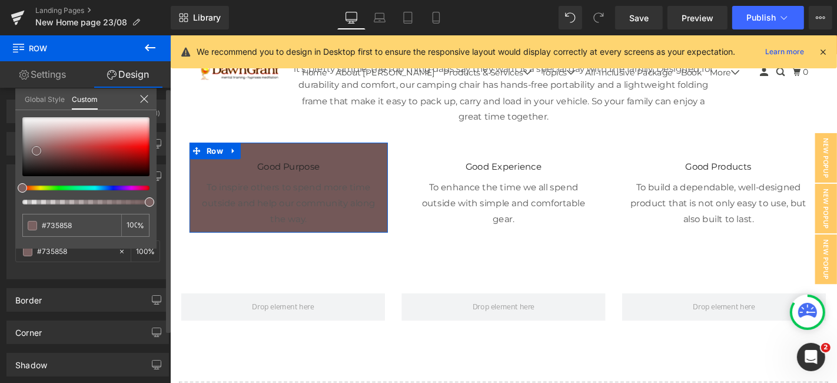
type input "#796161"
drag, startPoint x: 41, startPoint y: 173, endPoint x: 36, endPoint y: 148, distance: 25.1
click at [36, 148] on div at bounding box center [85, 146] width 127 height 59
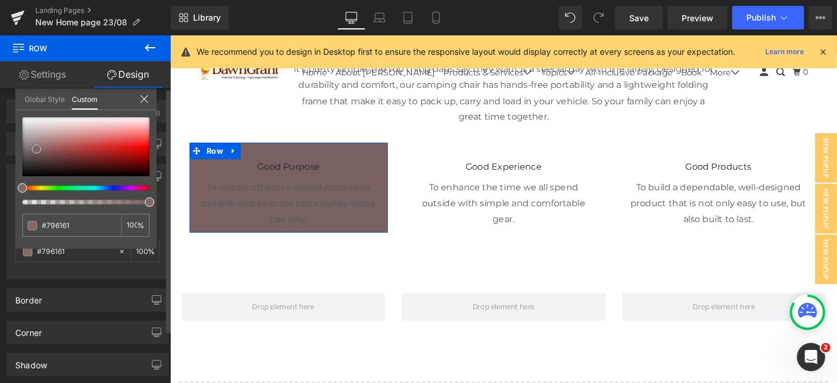
type input "#ffffff"
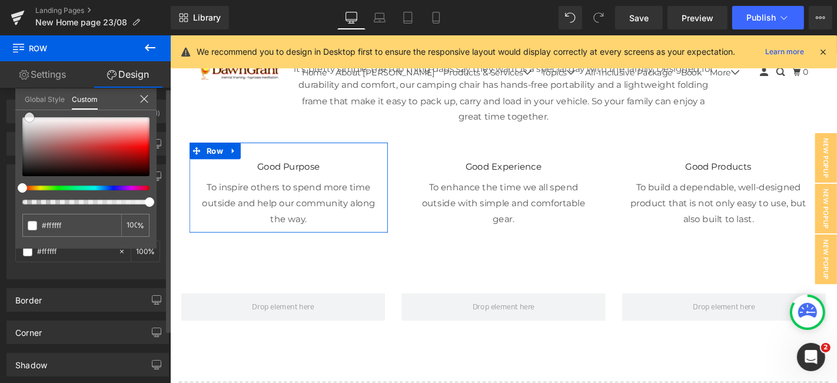
click at [29, 117] on div at bounding box center [85, 146] width 127 height 59
click at [29, 117] on span at bounding box center [29, 116] width 9 height 9
type input "#e8e7e7"
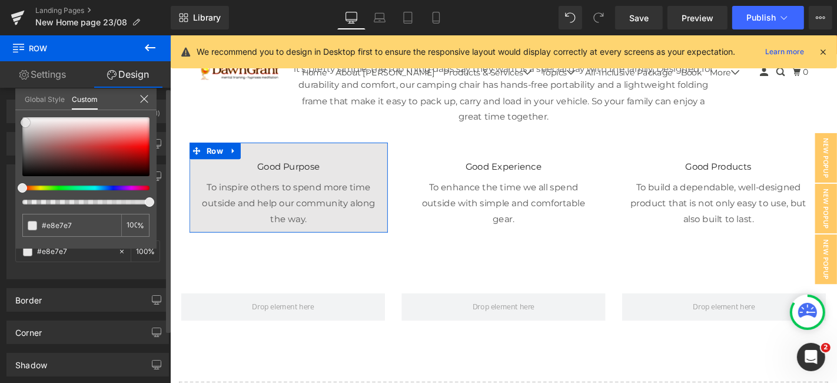
click at [25, 122] on div at bounding box center [85, 146] width 127 height 59
type input "#aba0a0"
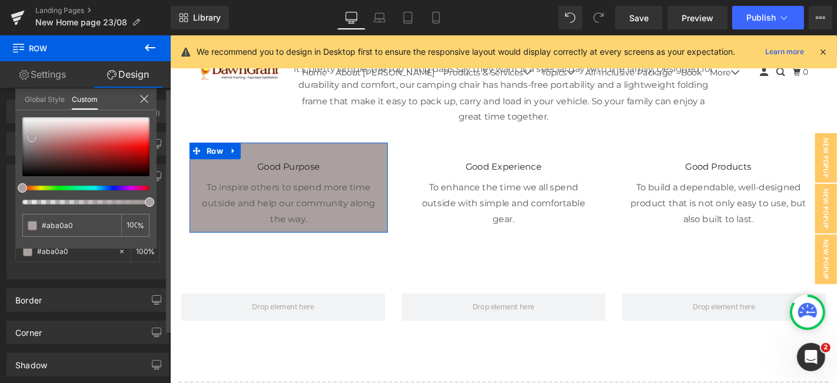
click at [32, 137] on div at bounding box center [85, 146] width 127 height 59
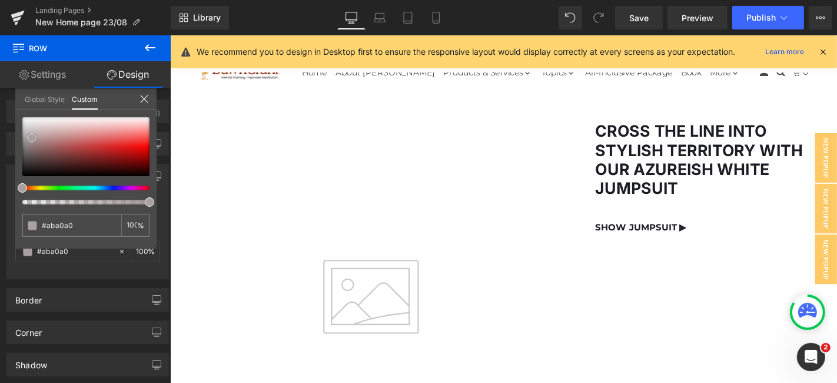
scroll to position [6915, 0]
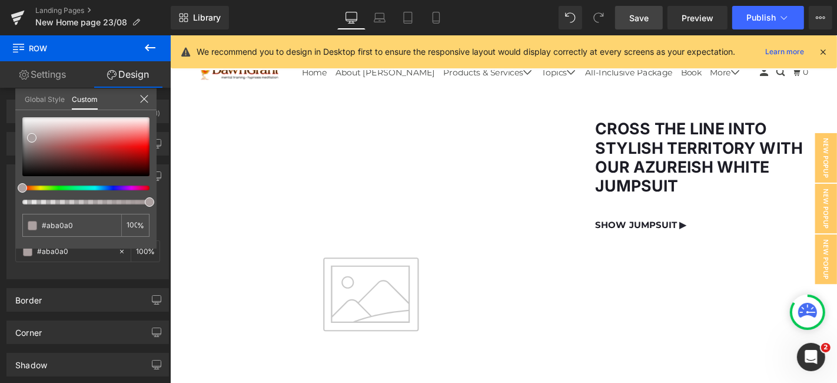
click at [628, 13] on link "Save" at bounding box center [639, 18] width 48 height 24
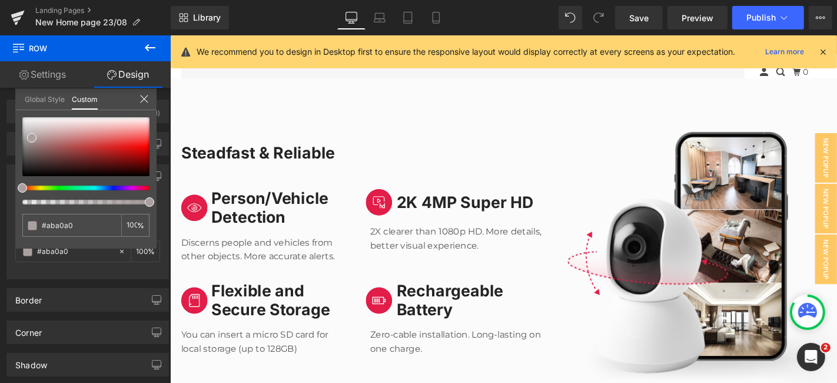
scroll to position [6494, 0]
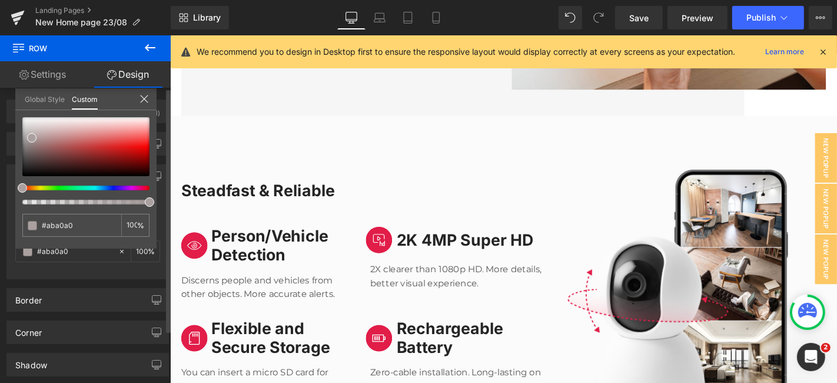
click at [146, 95] on icon at bounding box center [144, 98] width 9 height 9
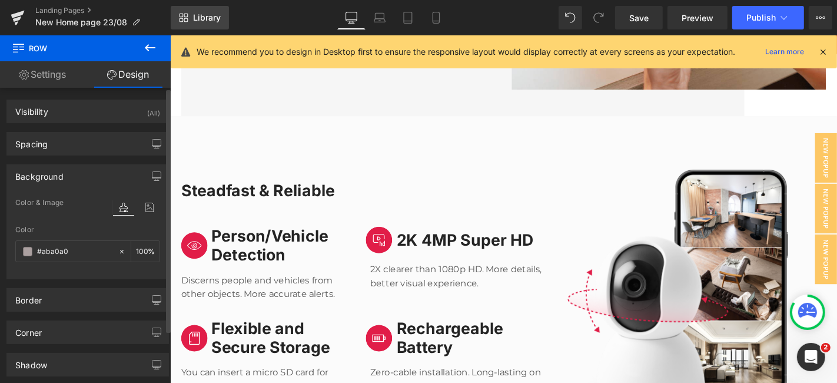
click at [191, 22] on link "Library" at bounding box center [200, 18] width 58 height 24
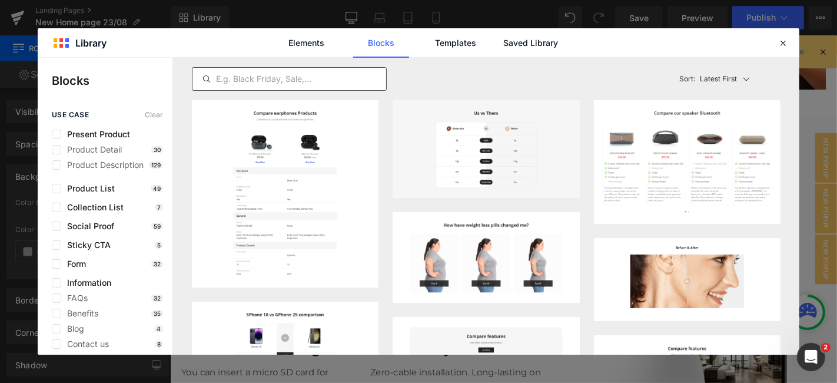
click at [331, 79] on input "text" at bounding box center [289, 79] width 194 height 14
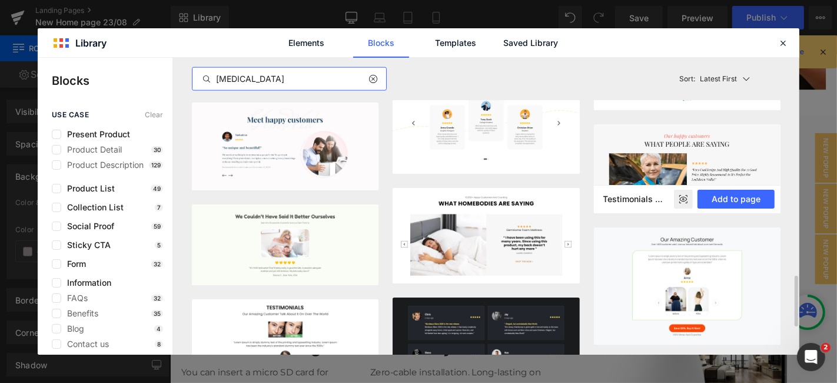
scroll to position [1263, 0]
type input "[MEDICAL_DATA]"
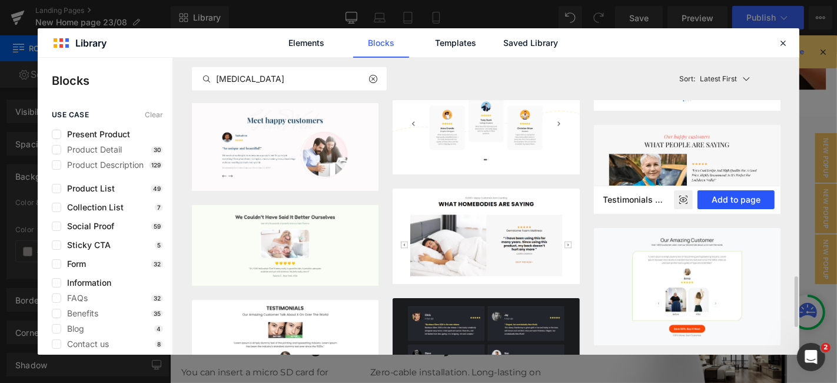
click at [713, 198] on button "Add to page" at bounding box center [736, 199] width 77 height 19
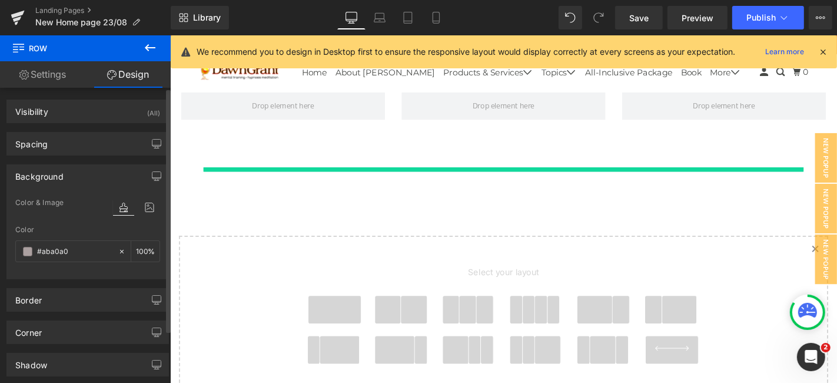
scroll to position [8218, 0]
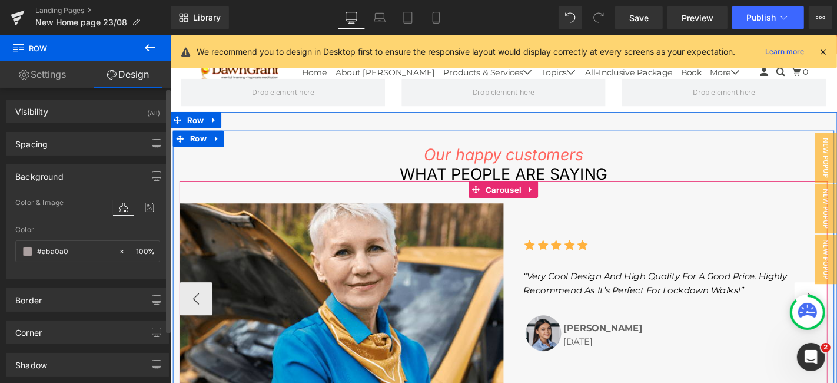
click at [837, 315] on div "Image [PERSON_NAME] Text Block [DATE] Text Block Icon List" at bounding box center [709, 344] width 325 height 59
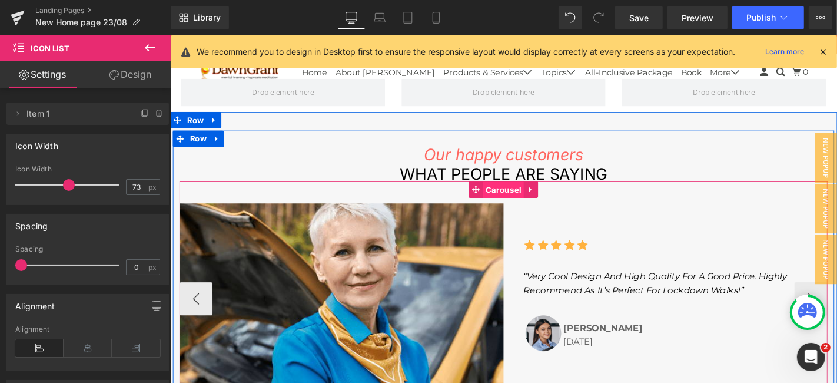
click at [511, 191] on span "Carousel" at bounding box center [526, 200] width 44 height 18
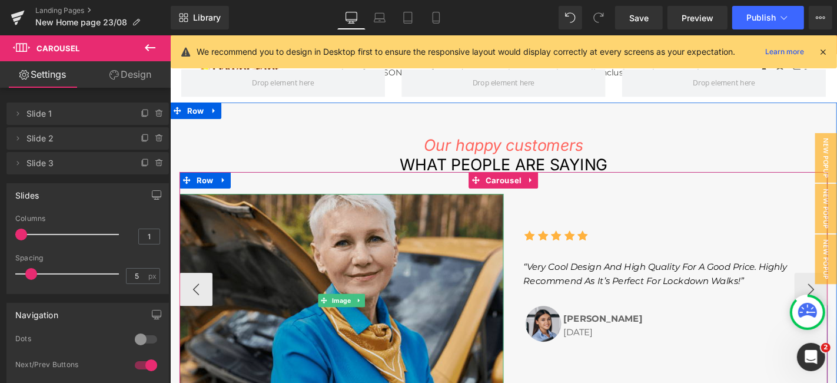
scroll to position [8224, 0]
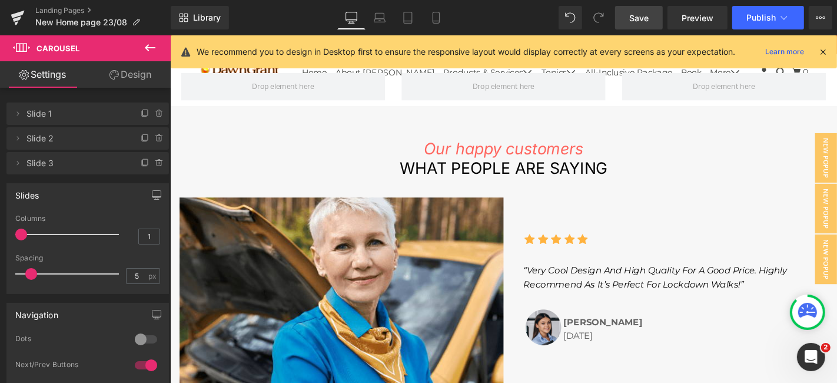
click at [636, 23] on span "Save" at bounding box center [638, 18] width 19 height 12
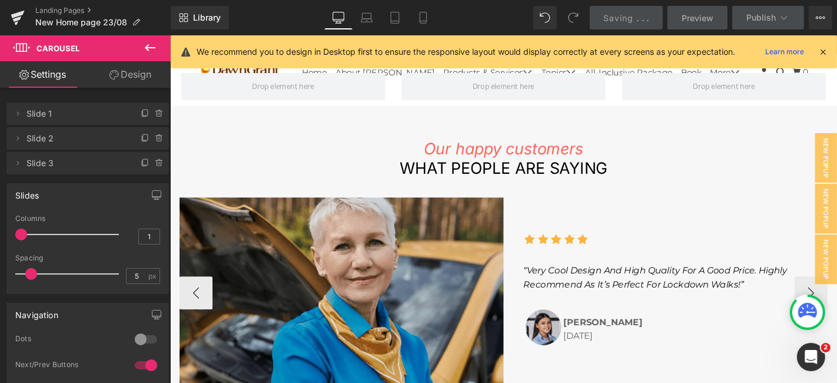
scroll to position [7636, 0]
